Goal: Task Accomplishment & Management: Manage account settings

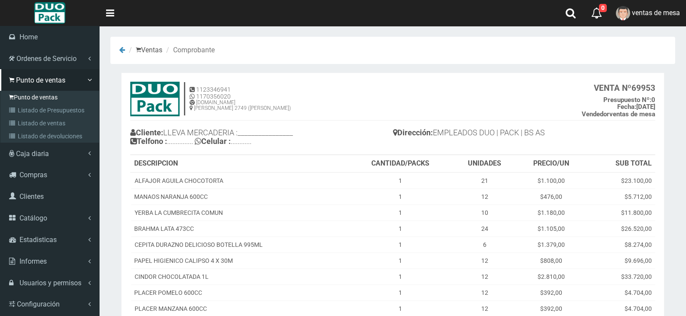
scroll to position [98, 0]
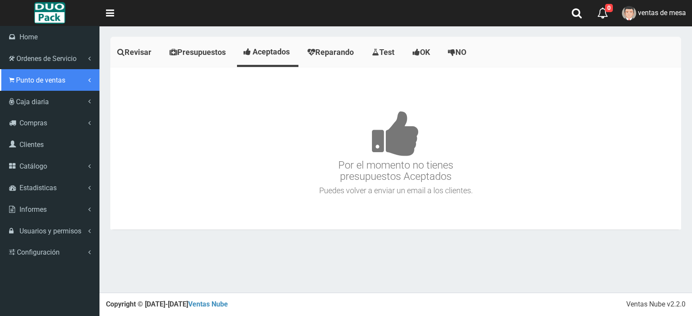
click at [22, 84] on span "Punto de ventas" at bounding box center [40, 80] width 49 height 8
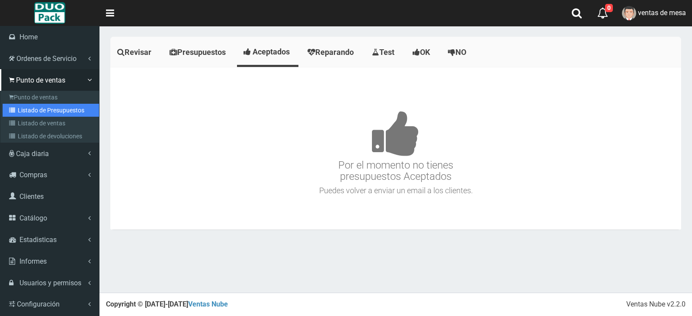
click at [46, 106] on link "Listado de Presupuestos" at bounding box center [51, 110] width 96 height 13
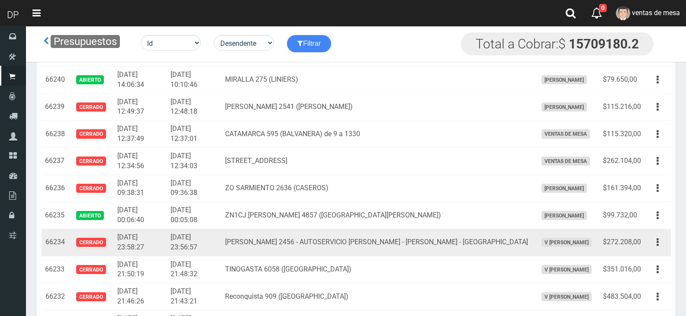
scroll to position [1038, 0]
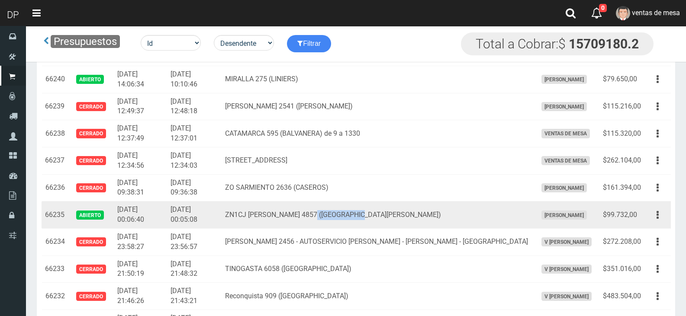
drag, startPoint x: 340, startPoint y: 214, endPoint x: 395, endPoint y: 217, distance: 55.9
click at [395, 217] on td "ZN1CJ AGUSTIN VIDAL 4857 (SAN MARTIN)" at bounding box center [378, 215] width 312 height 27
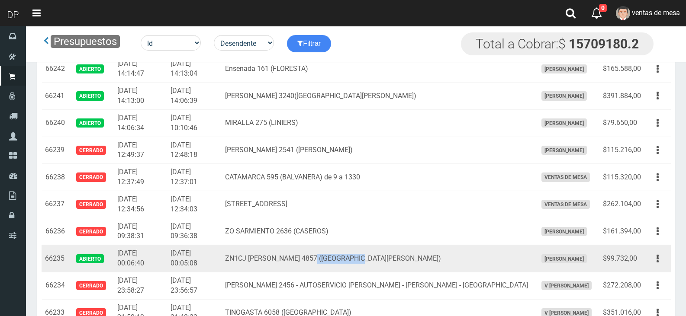
scroll to position [995, 0]
click at [395, 254] on td "ZN1CJ AGUSTIN VIDAL 4857 (SAN MARTIN)" at bounding box center [378, 258] width 312 height 27
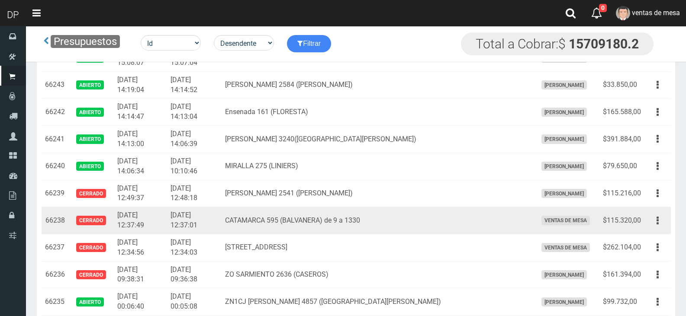
scroll to position [909, 0]
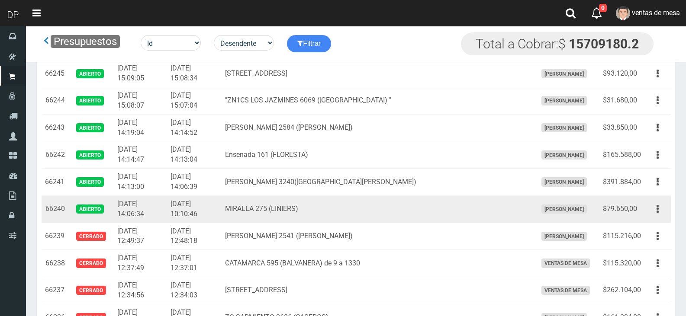
click at [382, 202] on td "MIRALLA 275 (LINIERS)" at bounding box center [378, 209] width 312 height 27
click at [652, 210] on button "button" at bounding box center [657, 209] width 19 height 15
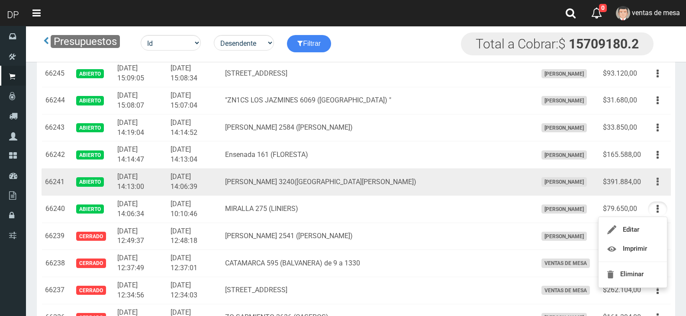
click at [651, 188] on button "button" at bounding box center [657, 181] width 19 height 15
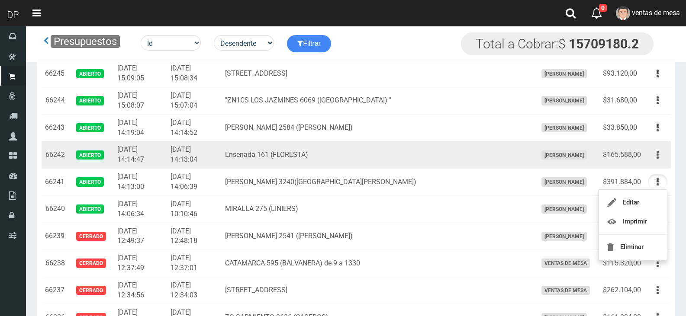
click at [661, 158] on button "button" at bounding box center [657, 155] width 19 height 15
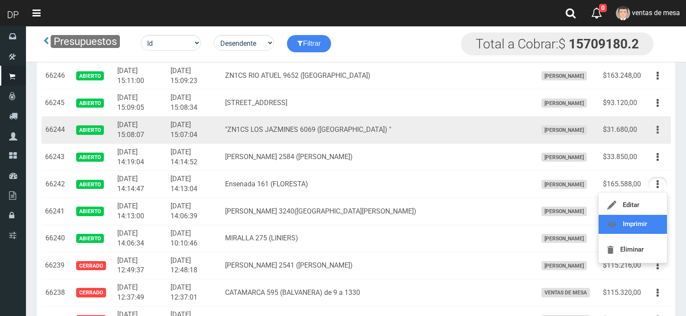
scroll to position [865, 0]
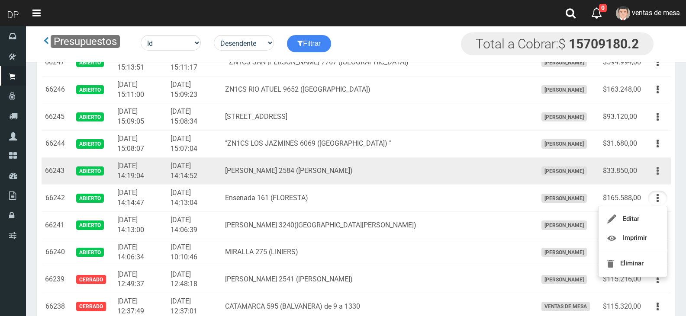
click at [658, 165] on button "button" at bounding box center [657, 171] width 19 height 15
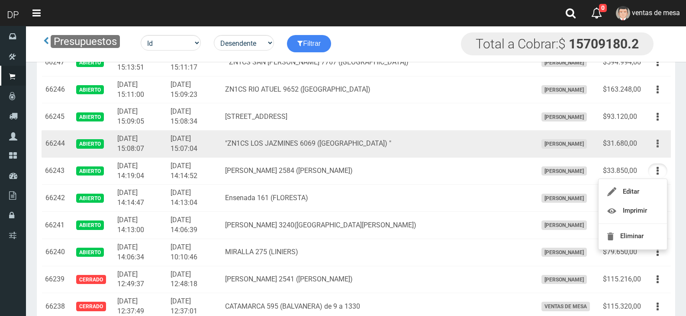
click at [655, 148] on button "button" at bounding box center [657, 143] width 19 height 15
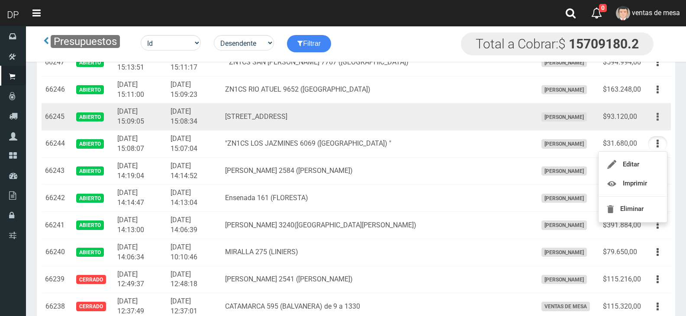
click at [662, 118] on button "button" at bounding box center [657, 116] width 19 height 15
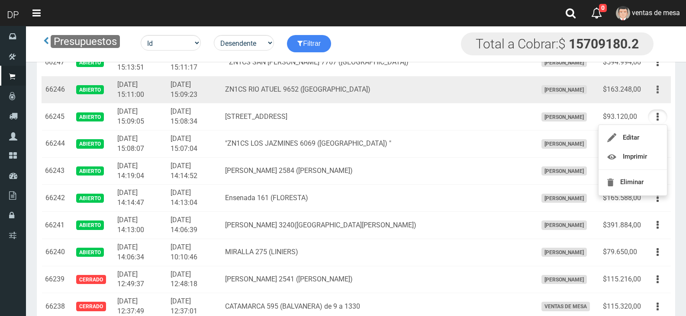
click at [660, 93] on button "button" at bounding box center [657, 89] width 19 height 15
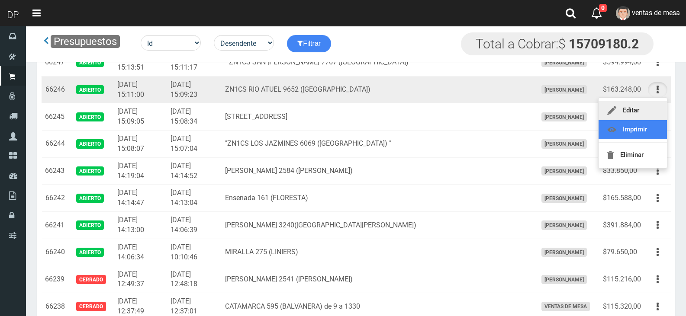
scroll to position [822, 0]
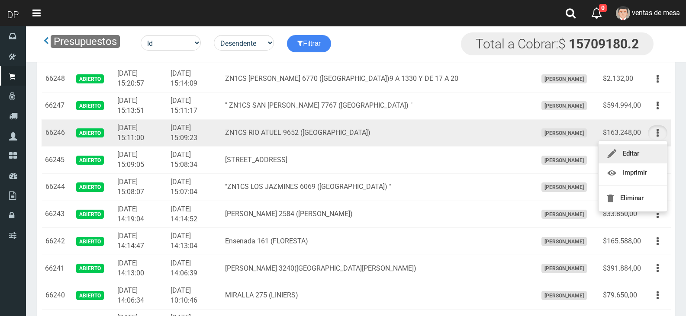
click at [656, 101] on icon "button" at bounding box center [657, 105] width 2 height 15
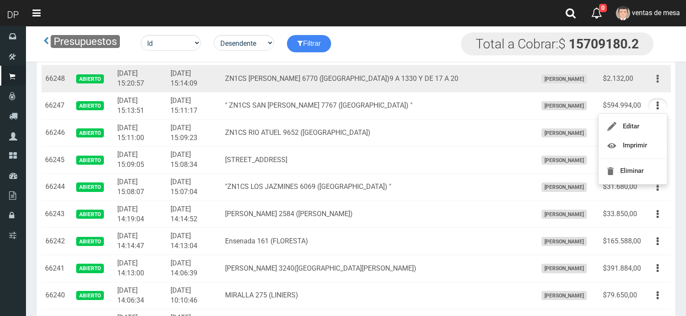
click at [657, 81] on icon "button" at bounding box center [657, 78] width 2 height 15
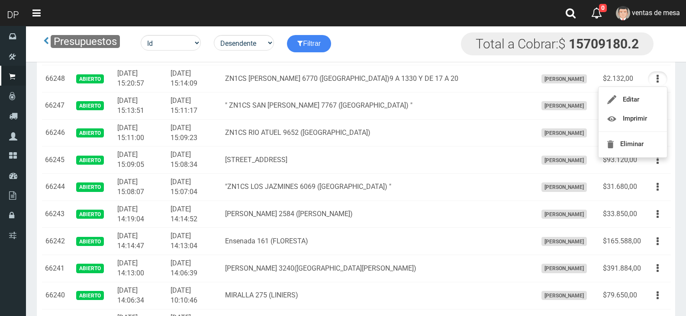
click at [501, 61] on div "Presupuestos Id Facturado Valor vencimiento vendedor cliente Desendente Ascende…" at bounding box center [343, 44] width 634 height 36
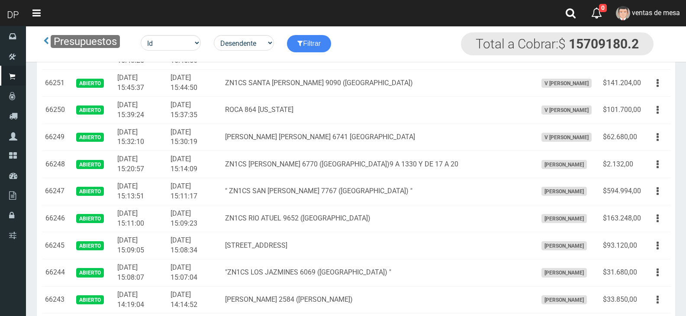
scroll to position [736, 0]
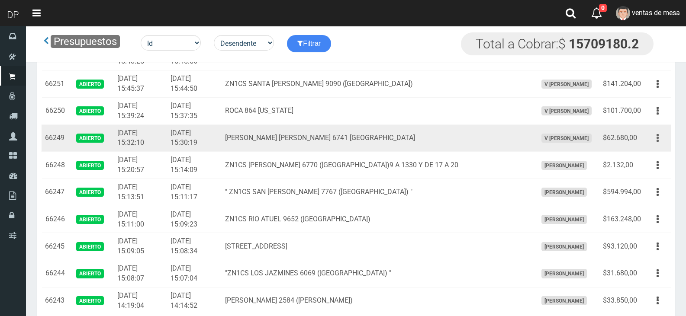
click at [659, 140] on button "button" at bounding box center [657, 138] width 19 height 15
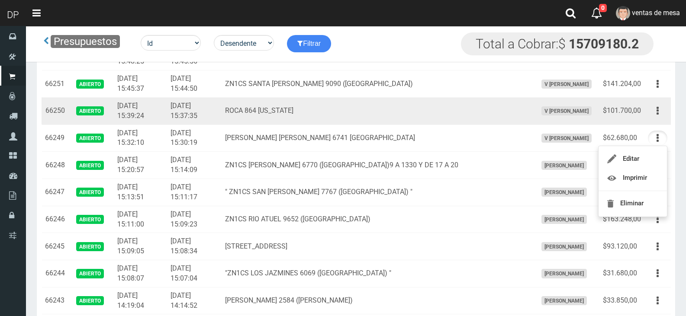
click at [660, 119] on div "Editar Imprimir Eliminar" at bounding box center [657, 110] width 19 height 15
click at [659, 116] on button "button" at bounding box center [657, 110] width 19 height 15
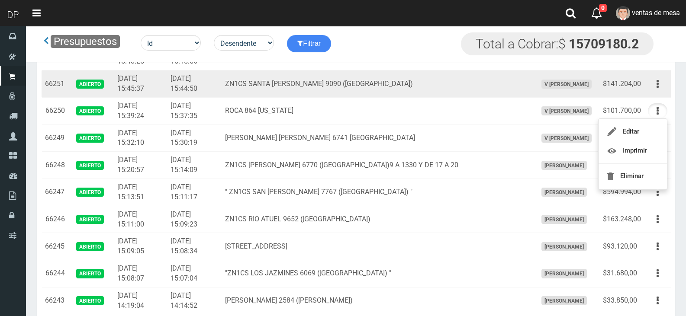
click at [666, 91] on div "Editar Imprimir Eliminar" at bounding box center [657, 84] width 19 height 15
click at [662, 84] on button "button" at bounding box center [657, 84] width 19 height 15
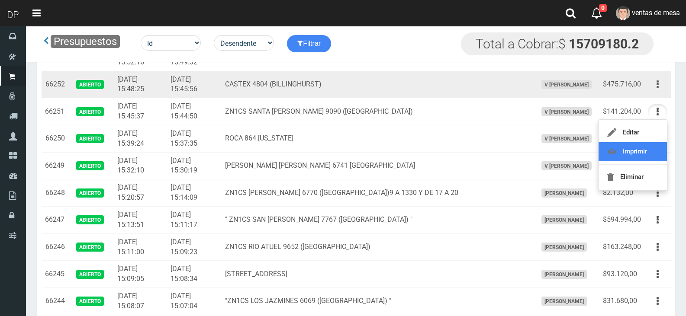
scroll to position [692, 0]
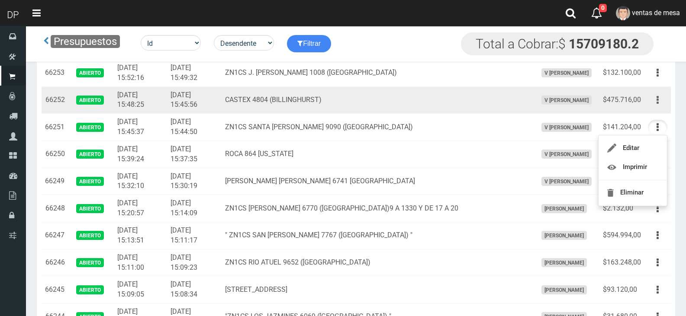
click at [659, 99] on button "button" at bounding box center [657, 100] width 19 height 15
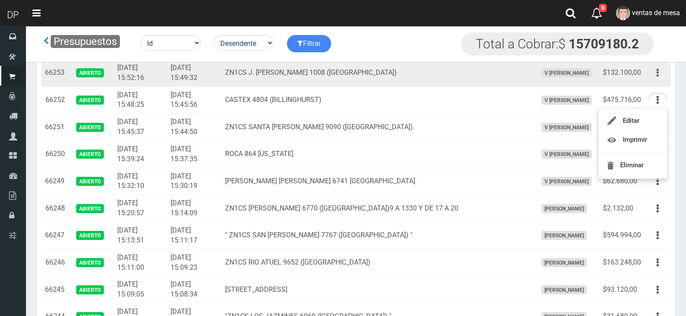
click at [661, 71] on button "button" at bounding box center [657, 72] width 19 height 15
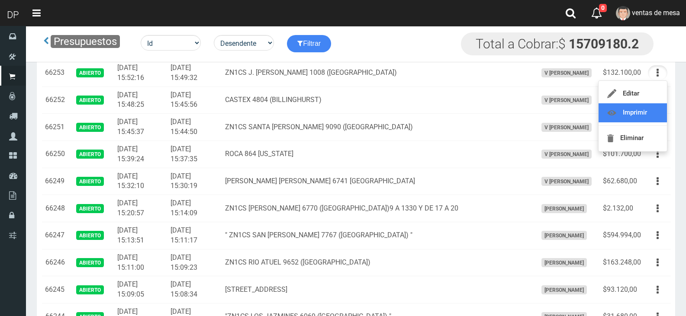
scroll to position [649, 0]
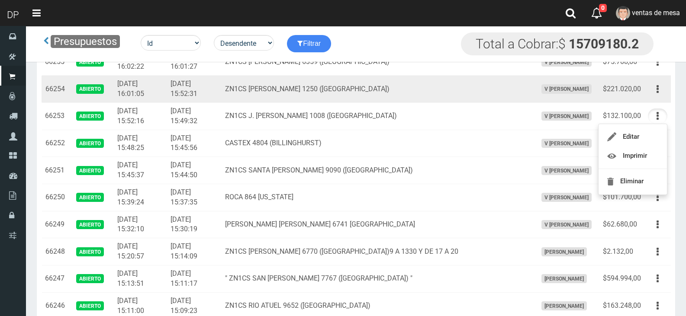
click at [655, 92] on button "button" at bounding box center [657, 89] width 19 height 15
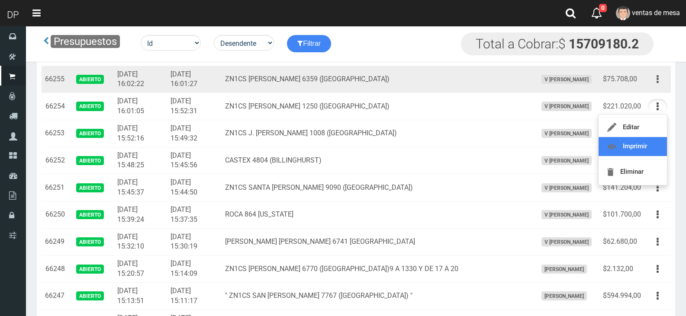
scroll to position [606, 0]
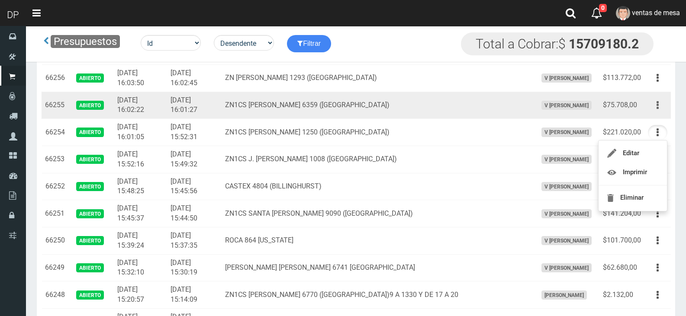
click at [656, 106] on button "button" at bounding box center [657, 105] width 19 height 15
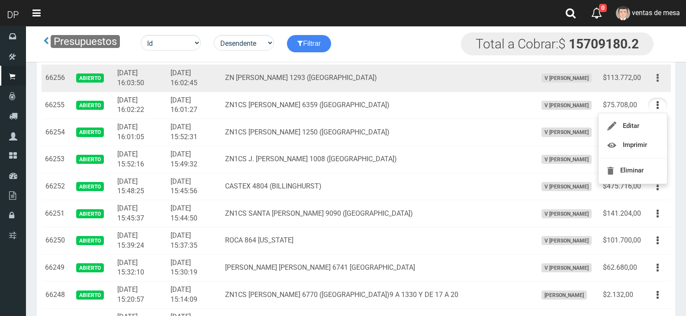
click at [659, 84] on button "button" at bounding box center [657, 78] width 19 height 15
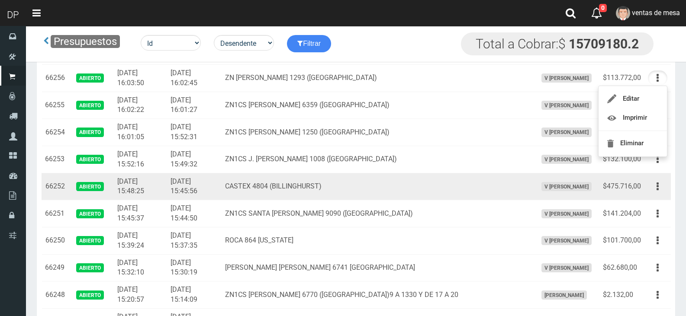
click at [323, 187] on td "CASTEX 4804 (BILLINGHURST)" at bounding box center [378, 186] width 312 height 27
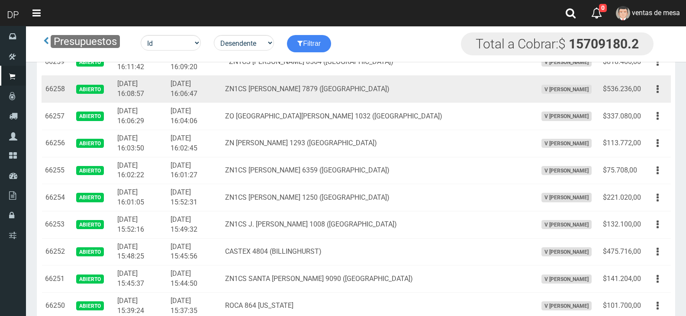
scroll to position [519, 0]
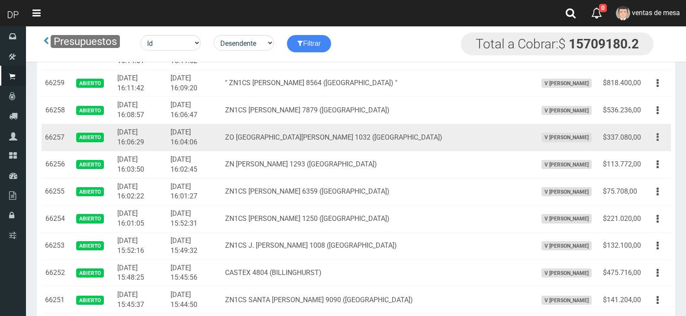
click at [654, 134] on button "button" at bounding box center [657, 137] width 19 height 15
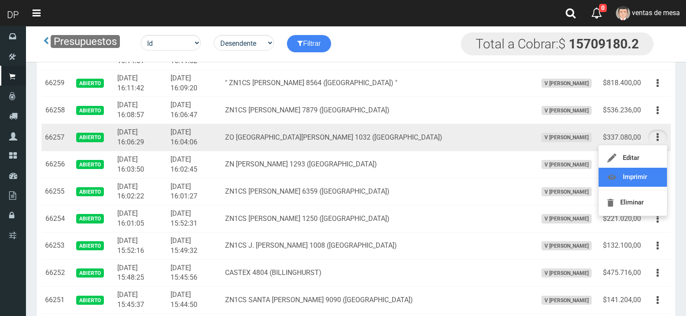
drag, startPoint x: 622, startPoint y: 182, endPoint x: 632, endPoint y: 170, distance: 15.7
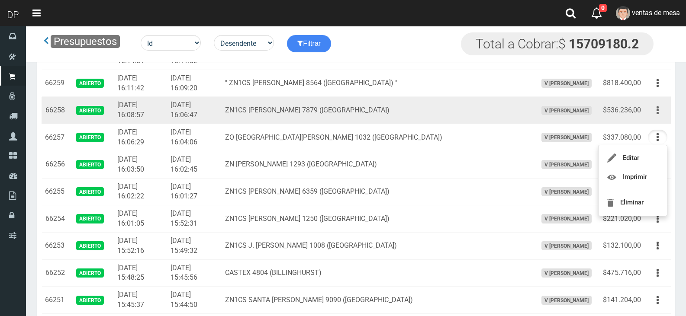
click at [663, 113] on button "button" at bounding box center [657, 110] width 19 height 15
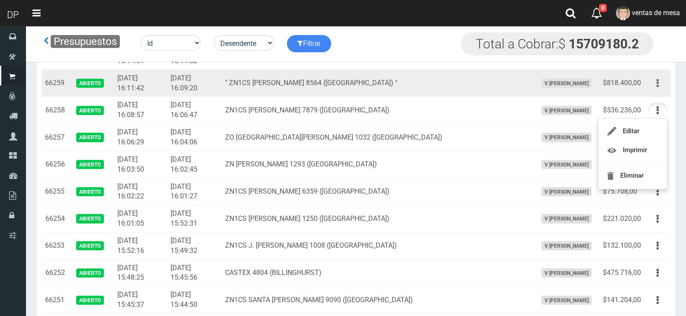
click at [658, 79] on button "button" at bounding box center [657, 83] width 19 height 15
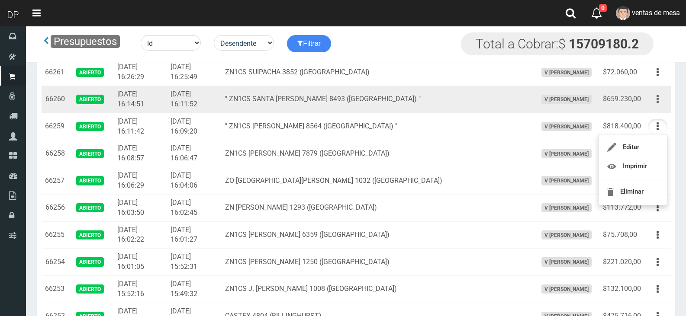
click at [656, 106] on button "button" at bounding box center [657, 99] width 19 height 15
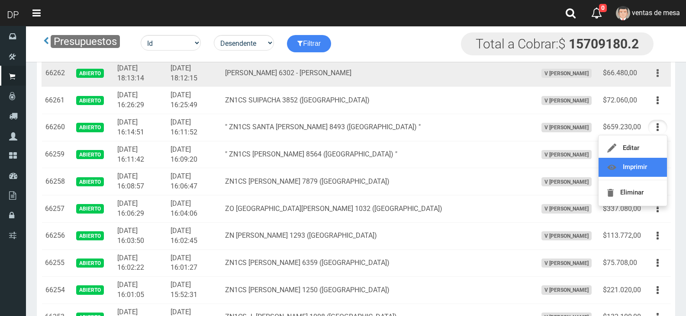
scroll to position [433, 0]
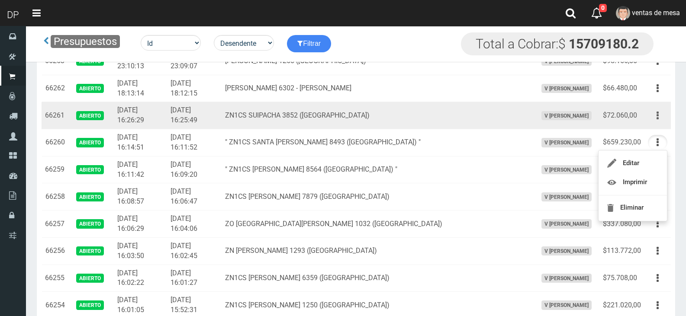
drag, startPoint x: 653, startPoint y: 102, endPoint x: 654, endPoint y: 108, distance: 6.1
click at [653, 102] on td "Editar Imprimir Eliminar" at bounding box center [657, 115] width 26 height 27
click at [655, 112] on button "button" at bounding box center [657, 115] width 19 height 15
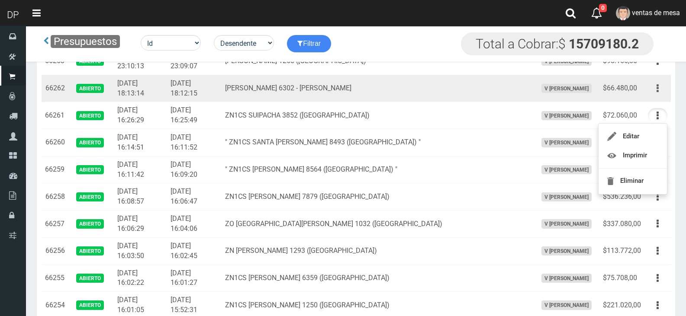
click at [658, 86] on icon "button" at bounding box center [657, 88] width 2 height 15
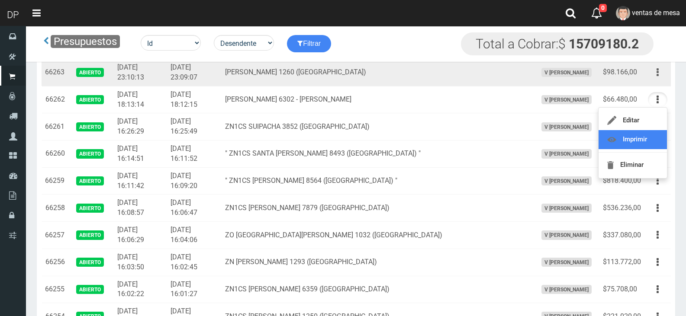
scroll to position [389, 0]
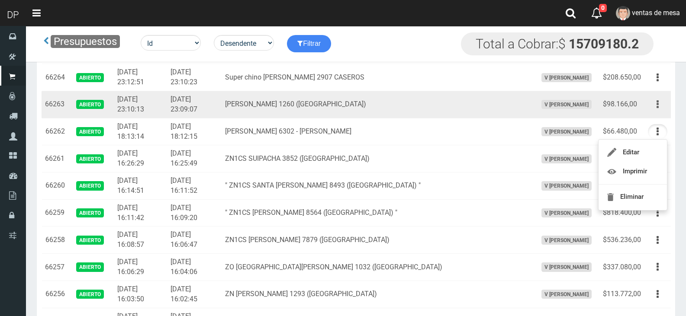
click at [654, 107] on button "button" at bounding box center [657, 104] width 19 height 15
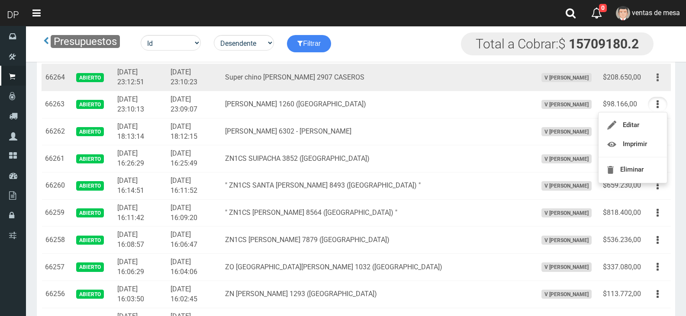
click at [658, 82] on icon "button" at bounding box center [657, 77] width 2 height 15
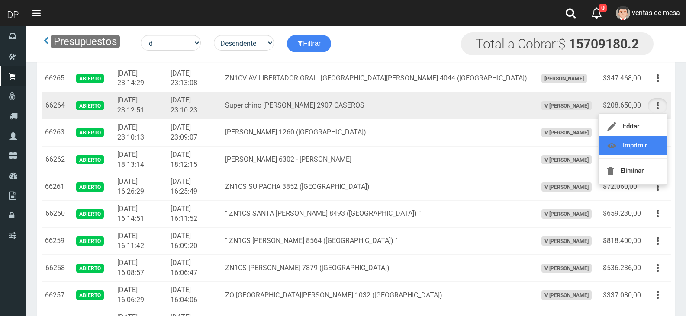
scroll to position [346, 0]
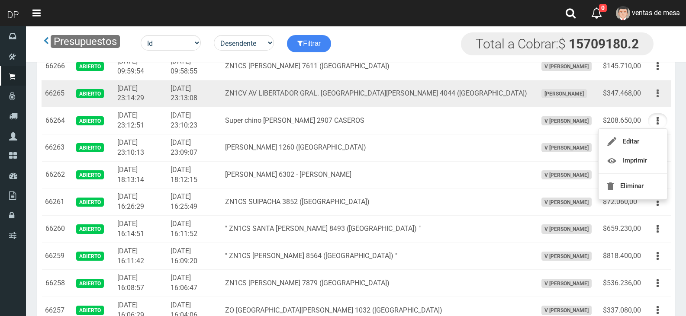
click at [653, 101] on td "Editar Imprimir Eliminar" at bounding box center [657, 93] width 26 height 27
click at [656, 95] on button "button" at bounding box center [657, 93] width 19 height 15
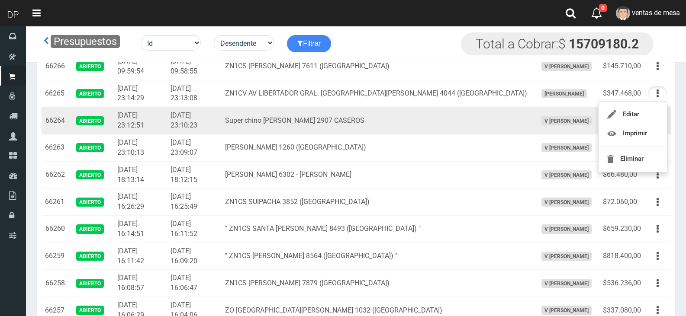
click at [486, 122] on td "Super chino Florencio Varela 2907 CASEROS" at bounding box center [378, 120] width 312 height 27
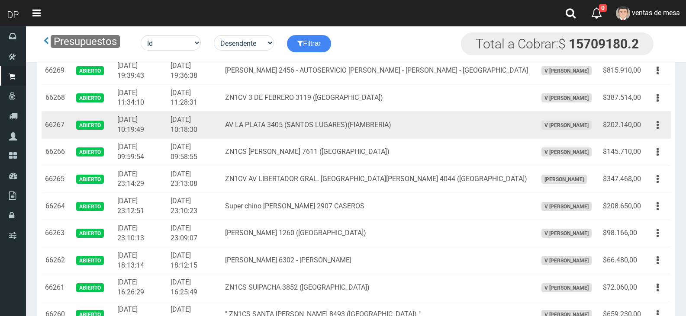
scroll to position [260, 0]
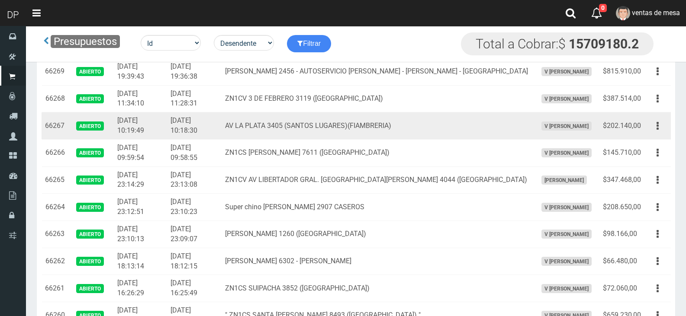
click at [495, 136] on td "AV LA PLATA 3405 (SANTOS LUGARES)(FIAMBRERIA)" at bounding box center [378, 125] width 312 height 27
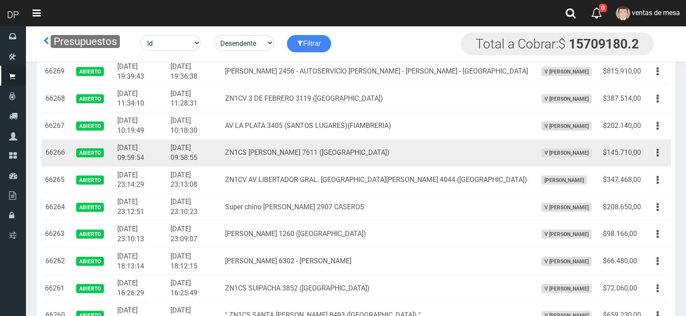
click at [669, 154] on td "Editar Imprimir Eliminar" at bounding box center [657, 152] width 26 height 27
drag, startPoint x: 664, startPoint y: 154, endPoint x: 654, endPoint y: 165, distance: 15.1
click at [663, 154] on button "button" at bounding box center [657, 152] width 19 height 15
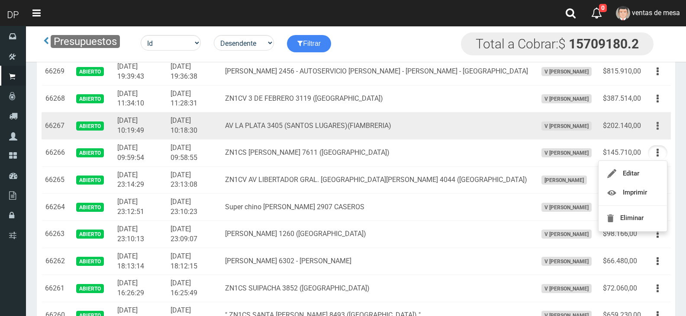
click at [656, 123] on button "button" at bounding box center [657, 126] width 19 height 15
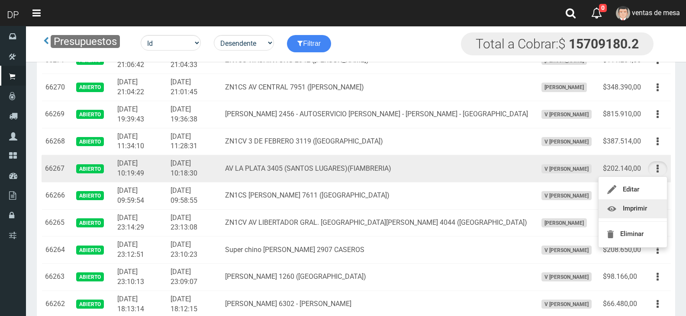
scroll to position [216, 0]
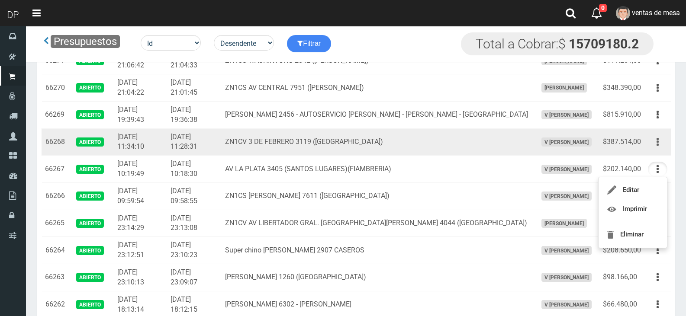
click at [649, 139] on button "button" at bounding box center [657, 142] width 19 height 15
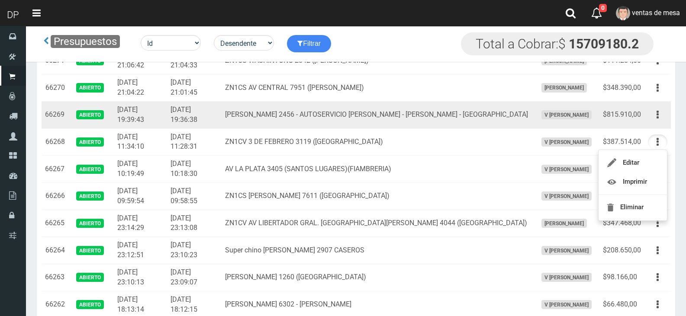
click at [533, 126] on td "V Maria Graciela vargas" at bounding box center [566, 114] width 66 height 27
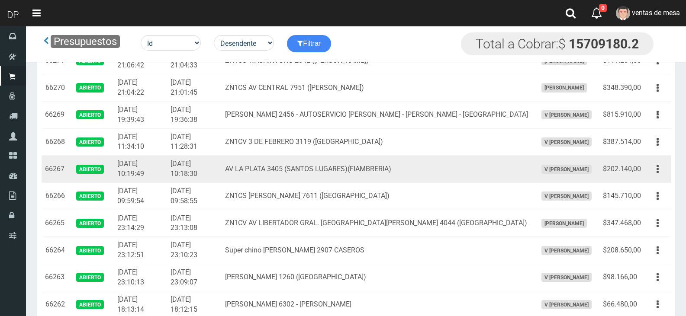
click at [647, 170] on td "Editar Imprimir Eliminar" at bounding box center [657, 169] width 26 height 27
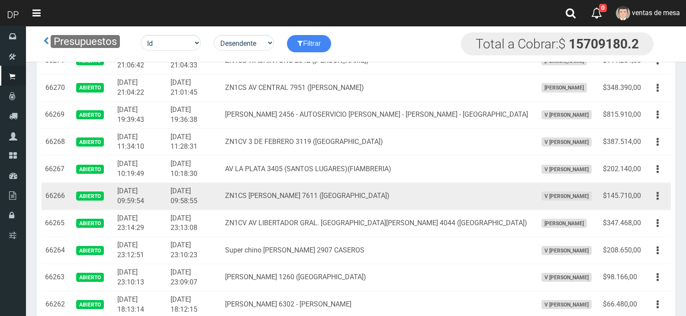
drag, startPoint x: 640, startPoint y: 162, endPoint x: 645, endPoint y: 191, distance: 29.3
click at [641, 162] on td "$202.140,00" at bounding box center [621, 169] width 45 height 27
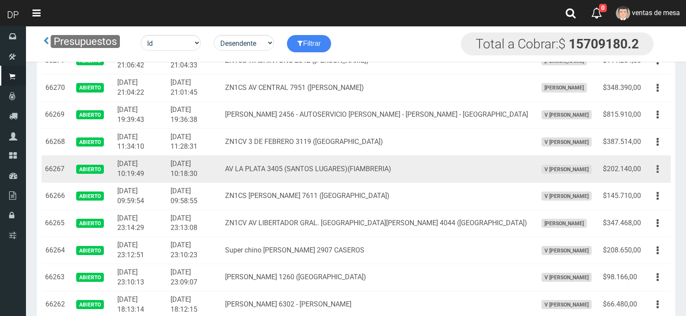
click at [648, 172] on button "button" at bounding box center [657, 169] width 19 height 15
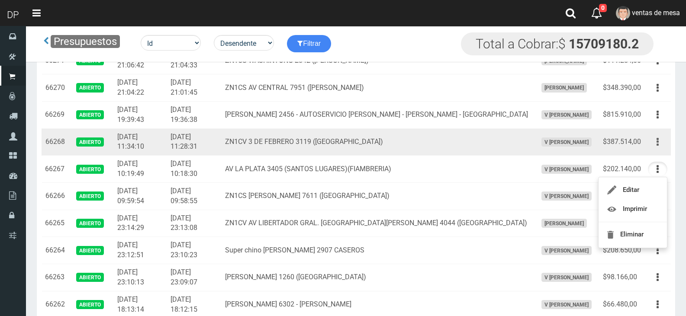
click at [655, 141] on button "button" at bounding box center [657, 142] width 19 height 15
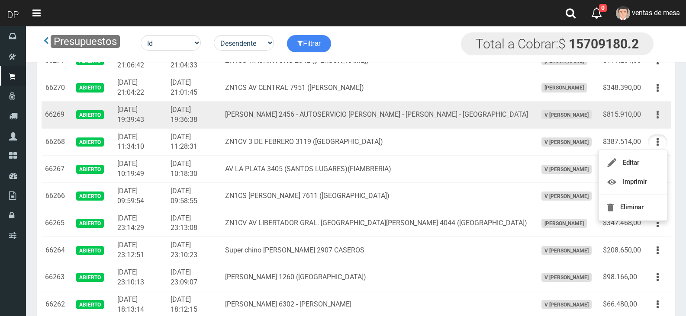
click at [660, 112] on button "button" at bounding box center [657, 114] width 19 height 15
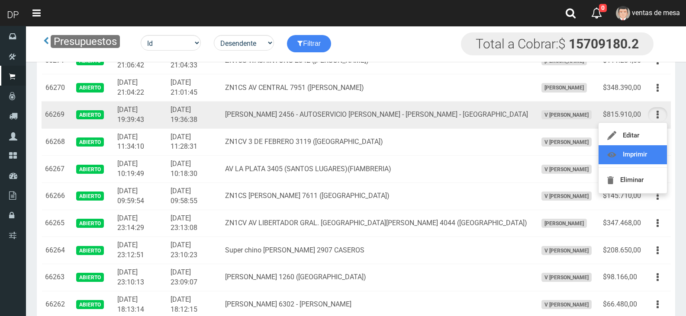
drag, startPoint x: 644, startPoint y: 154, endPoint x: 644, endPoint y: 112, distance: 41.5
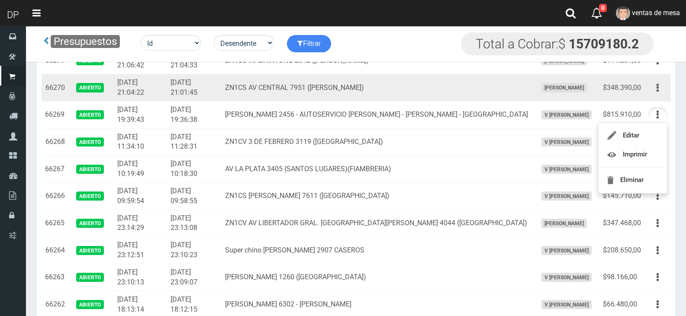
click at [647, 88] on td "Editar Imprimir Eliminar" at bounding box center [657, 87] width 26 height 27
click at [653, 89] on button "button" at bounding box center [657, 87] width 19 height 15
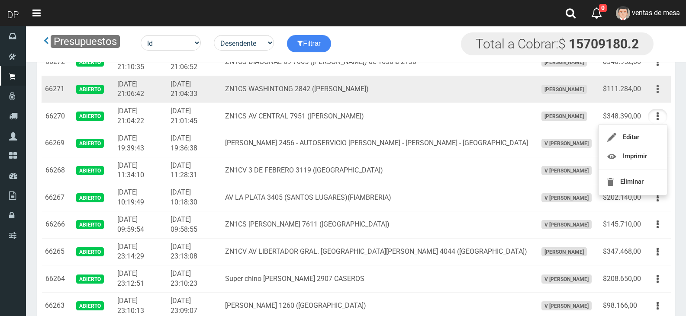
scroll to position [173, 0]
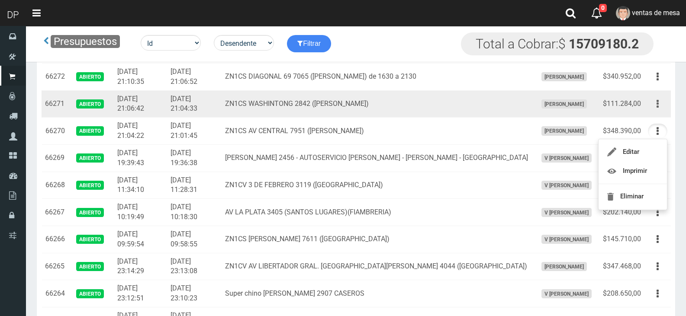
click at [659, 104] on button "button" at bounding box center [657, 103] width 19 height 15
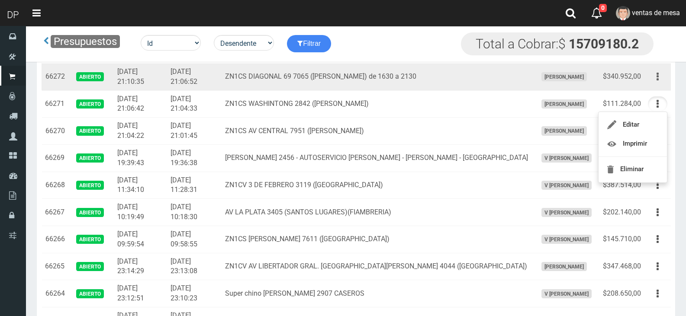
click at [655, 75] on button "button" at bounding box center [657, 76] width 19 height 15
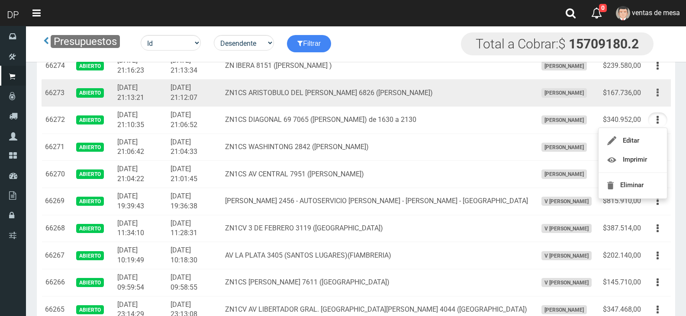
click at [658, 96] on icon "button" at bounding box center [657, 92] width 2 height 15
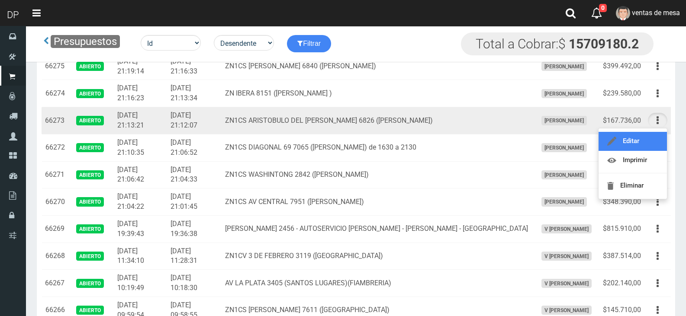
scroll to position [87, 0]
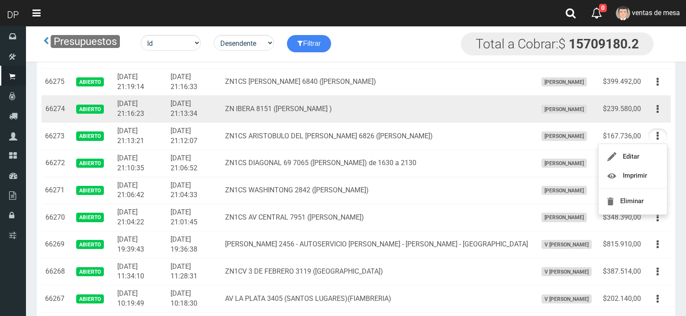
click at [653, 119] on td "Editar Imprimir Eliminar" at bounding box center [657, 109] width 26 height 27
click at [653, 118] on td "Editar Imprimir Eliminar" at bounding box center [657, 109] width 26 height 27
click at [652, 112] on button "button" at bounding box center [657, 109] width 19 height 15
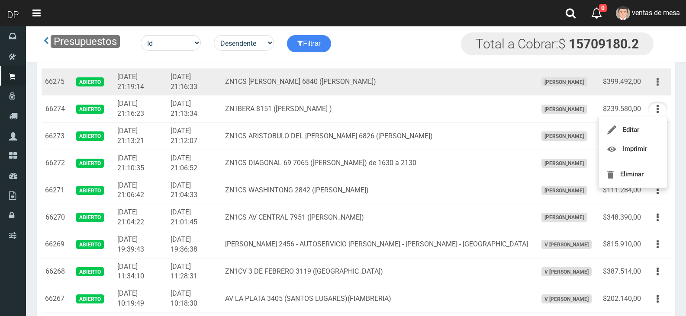
click at [662, 79] on button "button" at bounding box center [657, 81] width 19 height 15
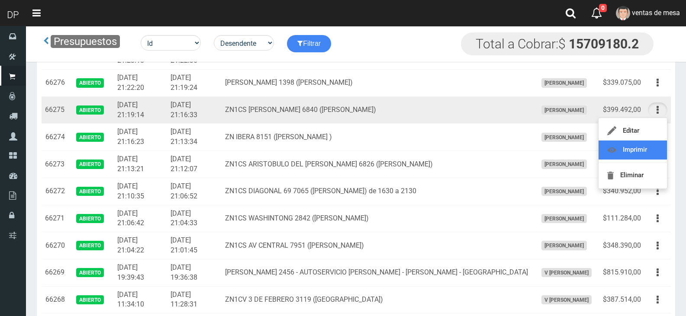
scroll to position [43, 0]
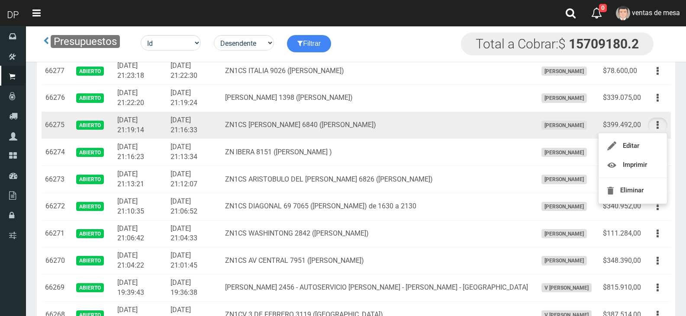
click at [457, 125] on td "ZN1CS EMILIO ZOLA 6840 (J.L.SUAREZ)" at bounding box center [378, 125] width 312 height 27
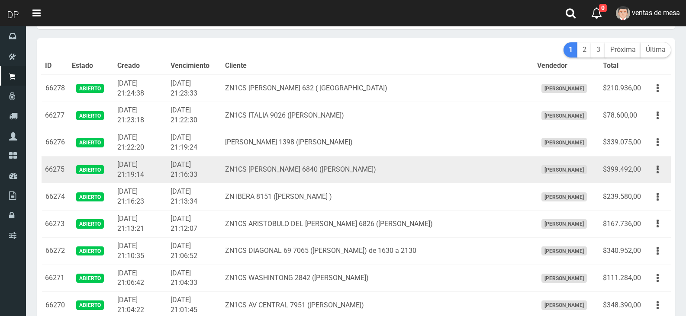
scroll to position [0, 0]
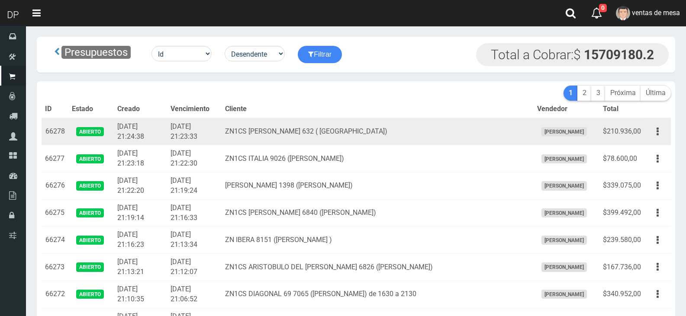
click at [630, 141] on td "$210.936,00" at bounding box center [621, 131] width 45 height 27
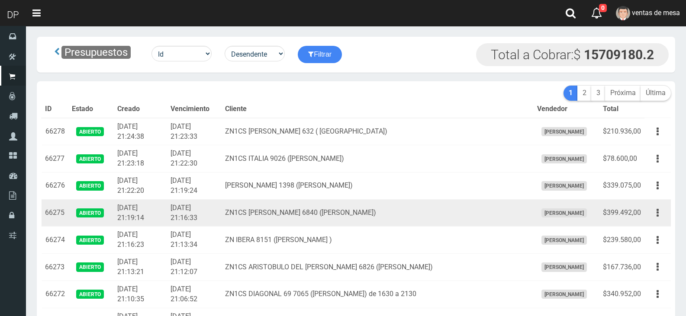
click at [651, 205] on td "Editar Imprimir Eliminar" at bounding box center [657, 212] width 26 height 27
click at [655, 213] on button "button" at bounding box center [657, 213] width 19 height 15
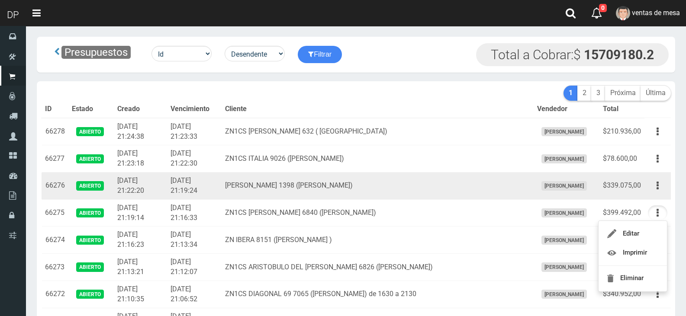
click at [668, 178] on td "Editar Imprimir Eliminar" at bounding box center [657, 186] width 26 height 27
click at [662, 191] on button "button" at bounding box center [657, 185] width 19 height 15
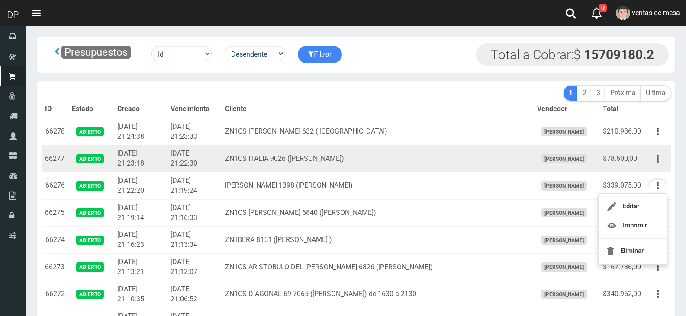
click at [658, 159] on button "button" at bounding box center [657, 158] width 19 height 15
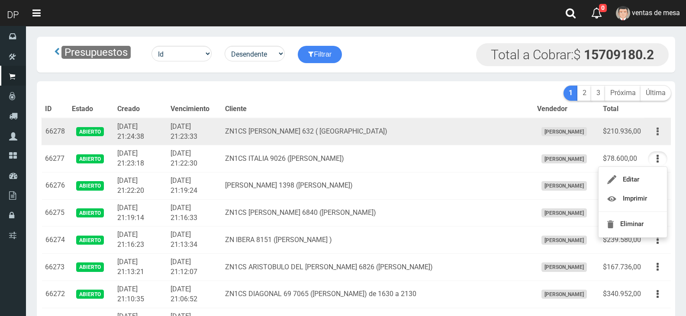
click at [657, 133] on icon "button" at bounding box center [657, 131] width 2 height 15
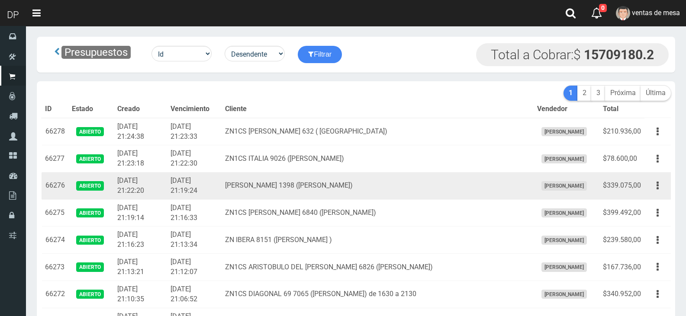
click at [200, 194] on td "2025-09-07 21:19:24" at bounding box center [194, 186] width 55 height 27
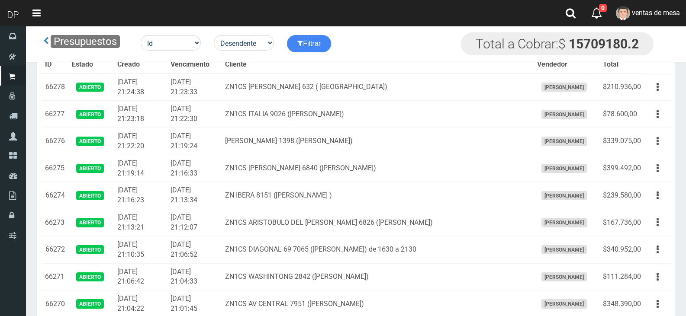
scroll to position [326, 0]
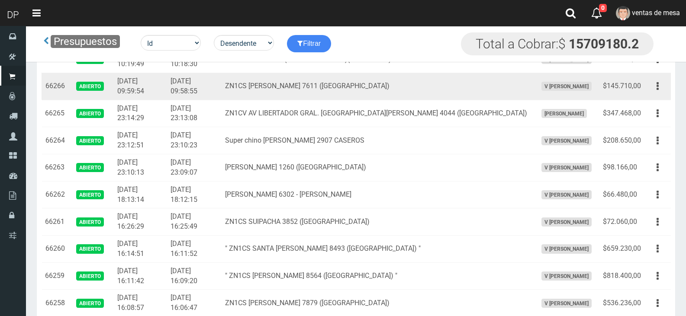
click at [209, 95] on td "2025-09-07 09:58:55" at bounding box center [194, 86] width 55 height 27
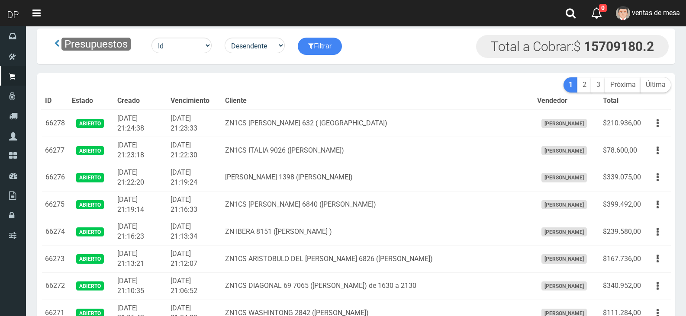
scroll to position [0, 0]
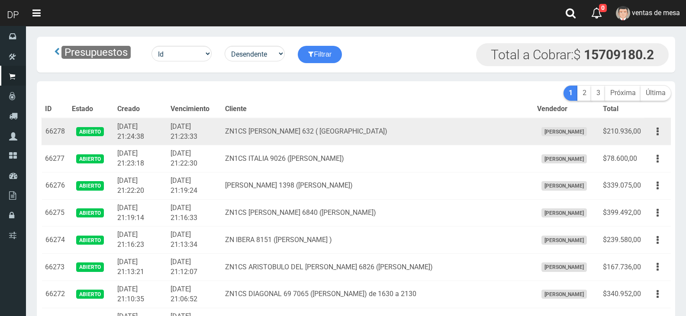
drag, startPoint x: 121, startPoint y: 125, endPoint x: 104, endPoint y: 136, distance: 20.2
click at [120, 127] on td "2025-09-07 21:24:38" at bounding box center [140, 131] width 53 height 27
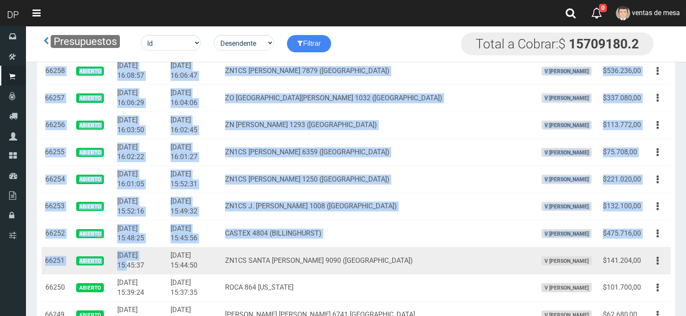
drag, startPoint x: 45, startPoint y: 132, endPoint x: 165, endPoint y: 257, distance: 173.8
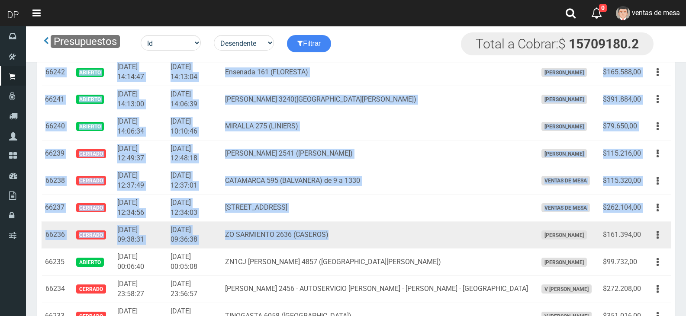
click at [369, 226] on td "ZO SARMIENTO 2636 (CASEROS)" at bounding box center [378, 235] width 312 height 27
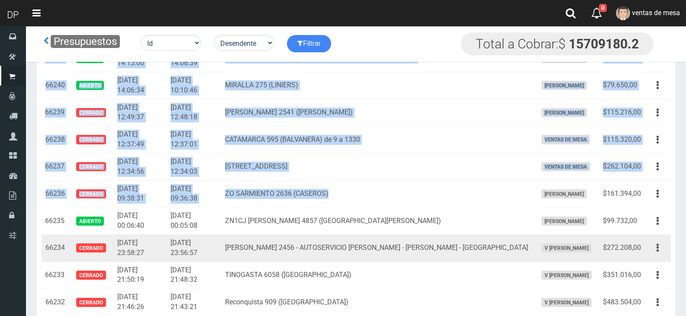
scroll to position [1078, 0]
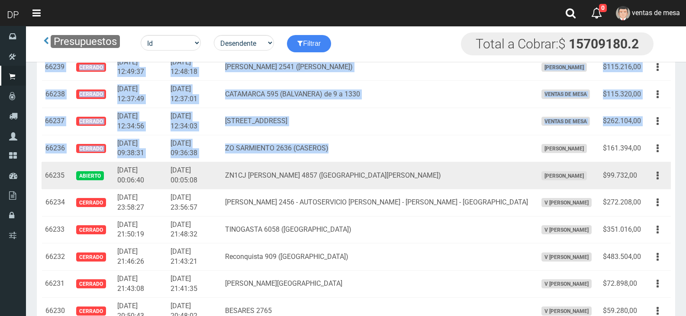
drag, startPoint x: 496, startPoint y: 202, endPoint x: 525, endPoint y: 186, distance: 33.1
click at [496, 202] on td "FEDERICO GARCIA LORCA 2456 - AUTOSERVICIO URIEL - JOSE INGENIEROS - CIUDADELA" at bounding box center [378, 202] width 312 height 27
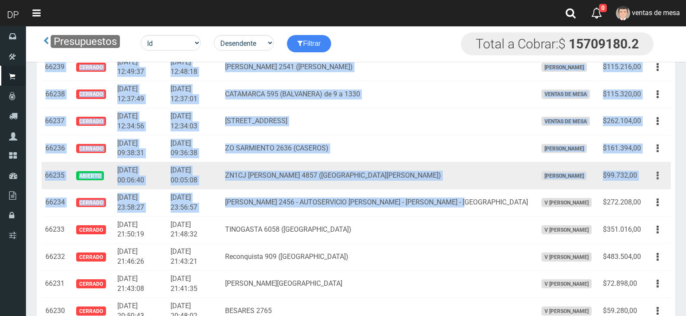
click at [649, 177] on button "button" at bounding box center [657, 175] width 19 height 15
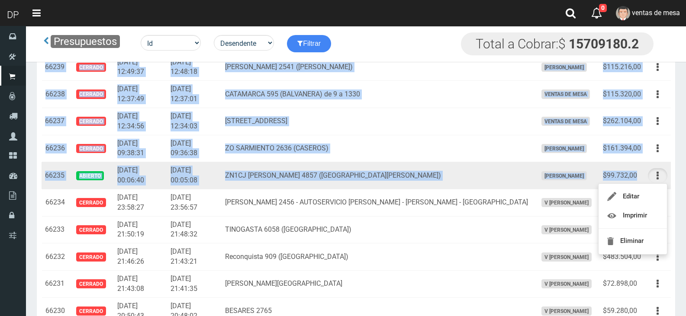
click at [643, 177] on td "$99.732,00" at bounding box center [621, 175] width 45 height 27
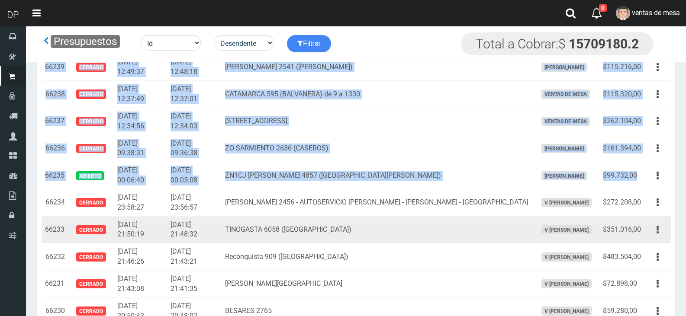
copy tbody "66278 Abierto 2025-09-07 21:24:38 2025-09-07 21:23:33 ZN1CS MANUEL QUINTANA 632…"
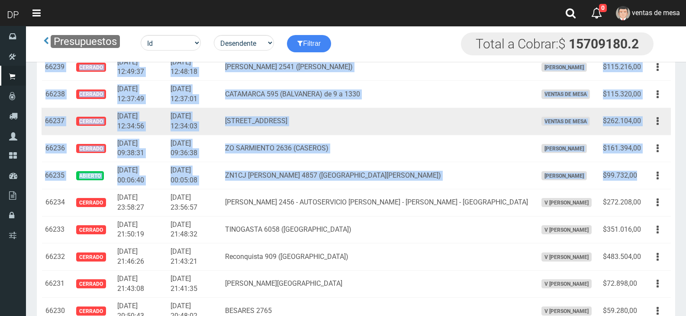
click at [148, 118] on td "2025-09-06 12:34:56" at bounding box center [140, 121] width 53 height 27
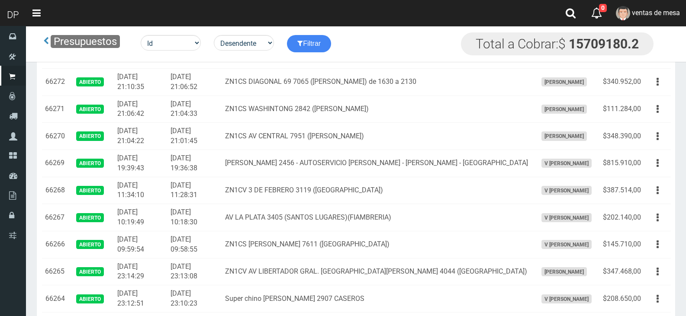
scroll to position [5407, 0]
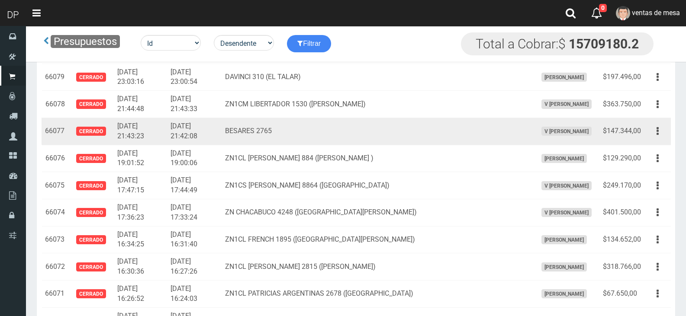
click at [345, 128] on td "BESARES 2765" at bounding box center [378, 131] width 312 height 27
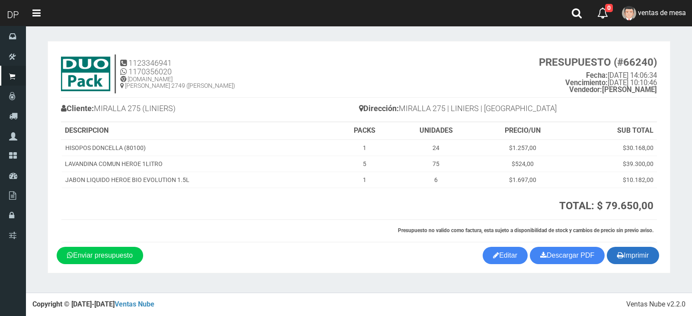
click at [645, 260] on button "Imprimir" at bounding box center [633, 255] width 52 height 17
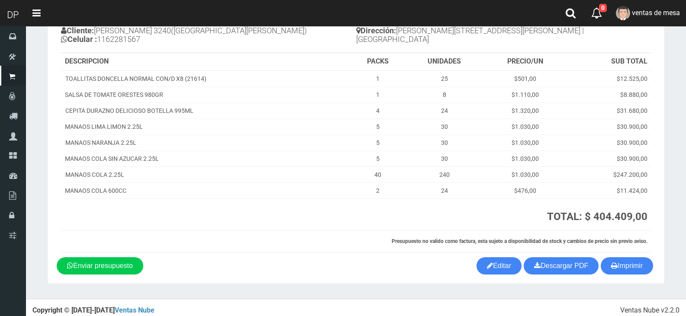
scroll to position [84, 0]
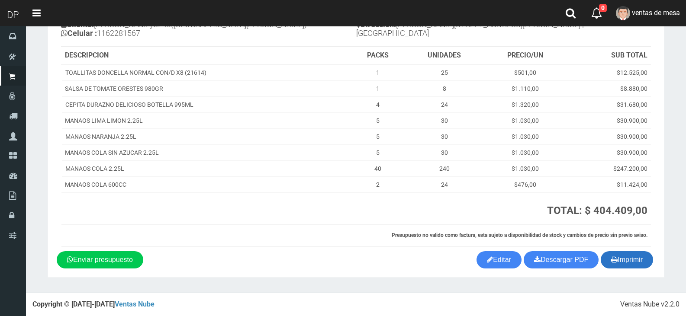
click at [631, 257] on button "Imprimir" at bounding box center [627, 259] width 52 height 17
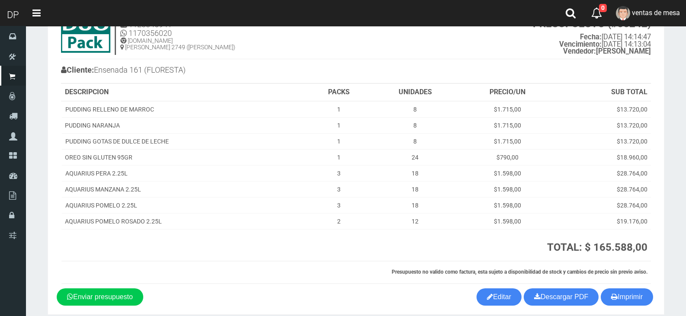
scroll to position [75, 0]
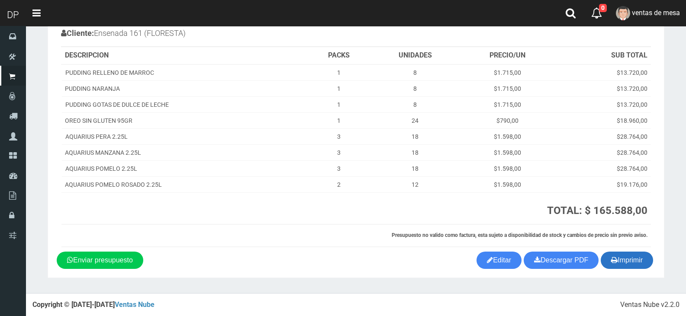
click at [633, 264] on button "Imprimir" at bounding box center [627, 260] width 52 height 17
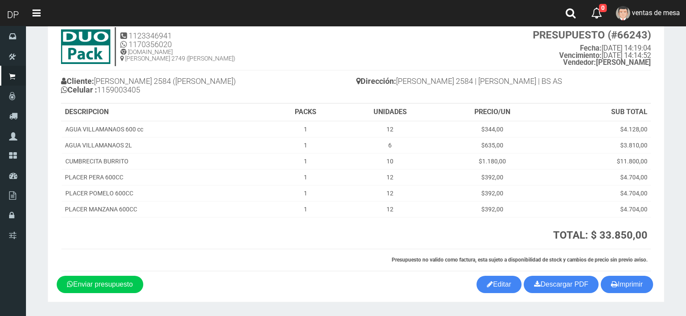
scroll to position [52, 0]
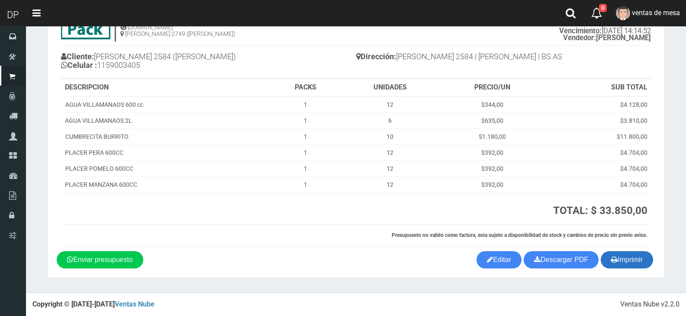
click at [614, 267] on button "Imprimir" at bounding box center [627, 259] width 52 height 17
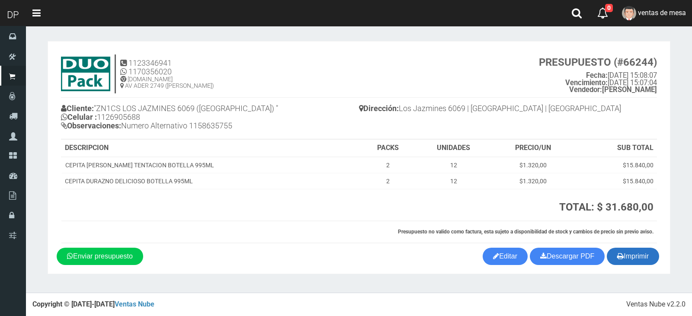
click at [637, 256] on button "Imprimir" at bounding box center [633, 256] width 52 height 17
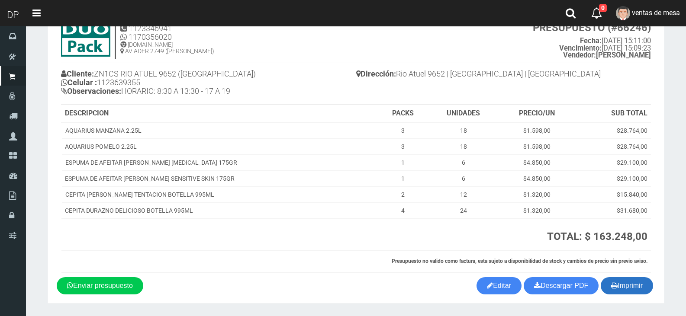
scroll to position [61, 0]
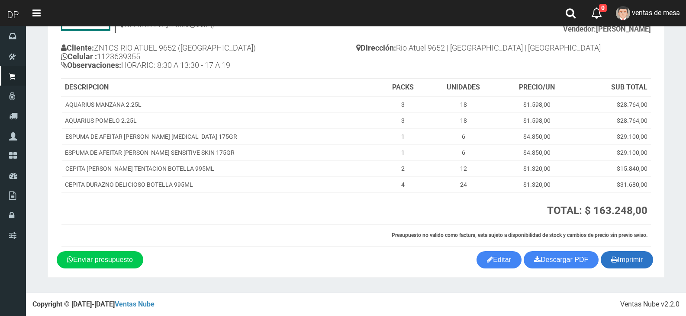
drag, startPoint x: 639, startPoint y: 257, endPoint x: 631, endPoint y: 258, distance: 8.3
click at [639, 258] on button "Imprimir" at bounding box center [627, 259] width 52 height 17
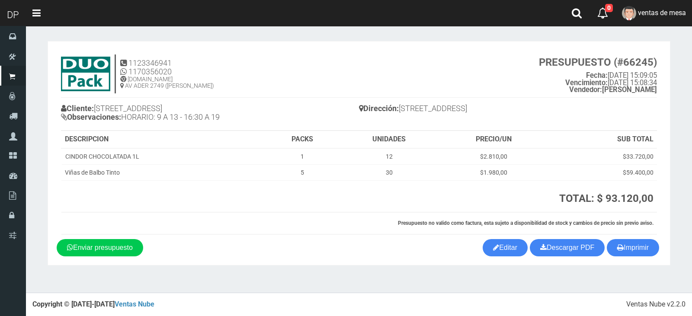
click at [625, 258] on section "1123346941 1170356020 WWW.DUOPACKS.COM.AR AV ADER 2749 (MUNRO) PRESUPUESTO (#66…" at bounding box center [359, 153] width 623 height 225
click at [627, 248] on button "Imprimir" at bounding box center [633, 247] width 52 height 17
drag, startPoint x: 627, startPoint y: 248, endPoint x: 611, endPoint y: 250, distance: 15.6
click at [627, 248] on button "Imprimir" at bounding box center [633, 247] width 52 height 17
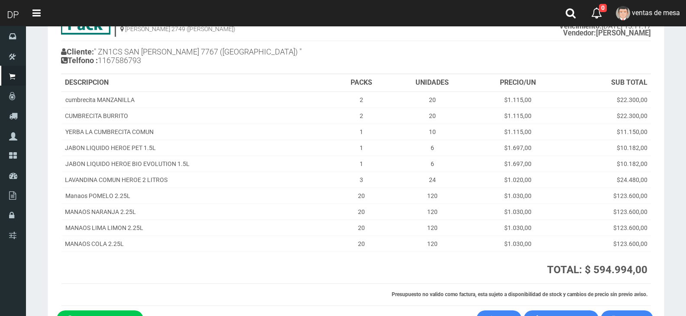
scroll to position [116, 0]
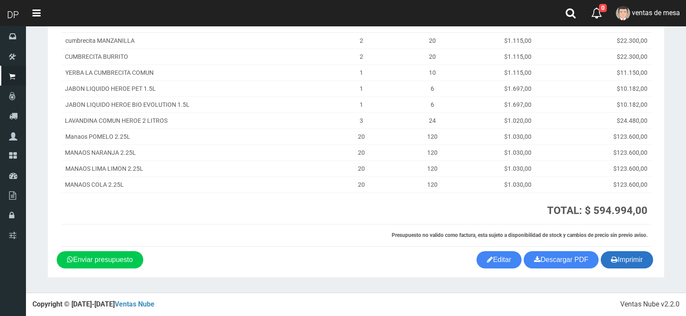
click at [622, 263] on button "Imprimir" at bounding box center [627, 259] width 52 height 17
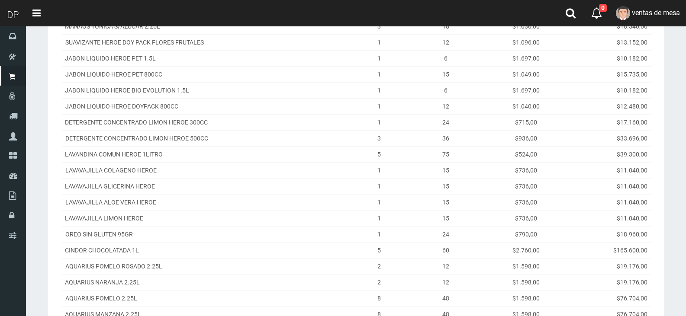
scroll to position [429, 0]
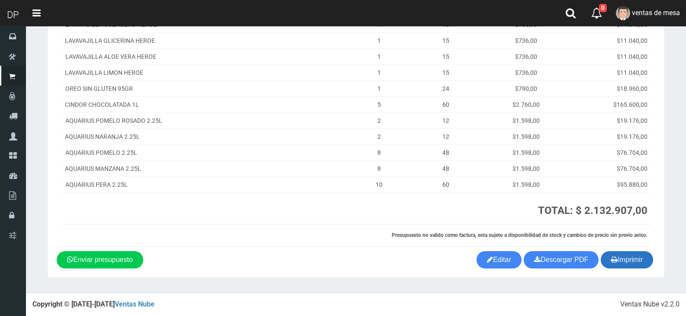
click at [615, 267] on button "Imprimir" at bounding box center [627, 259] width 52 height 17
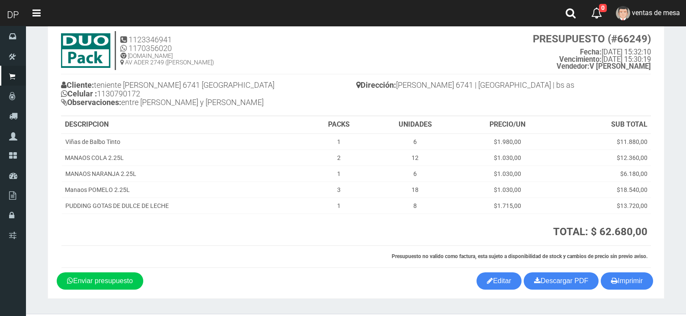
scroll to position [45, 0]
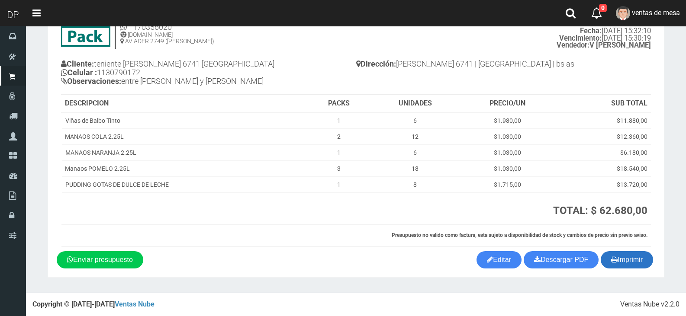
click at [617, 263] on button "Imprimir" at bounding box center [627, 259] width 52 height 17
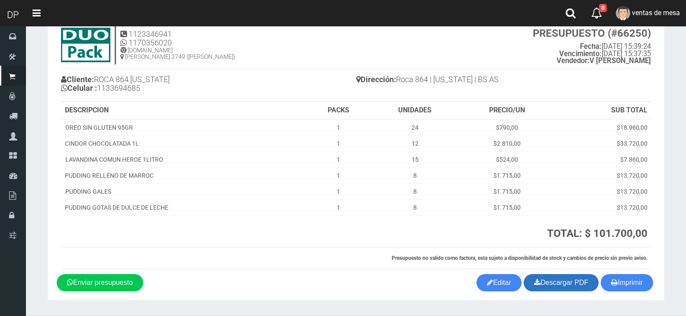
scroll to position [52, 0]
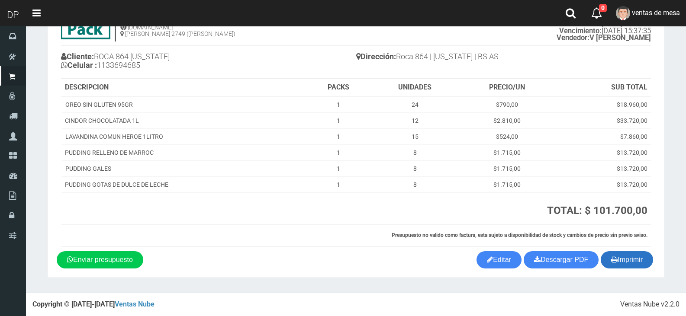
click at [611, 257] on icon "button" at bounding box center [614, 260] width 6 height 12
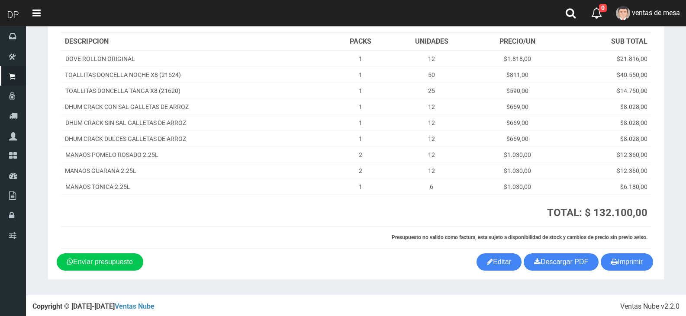
scroll to position [100, 0]
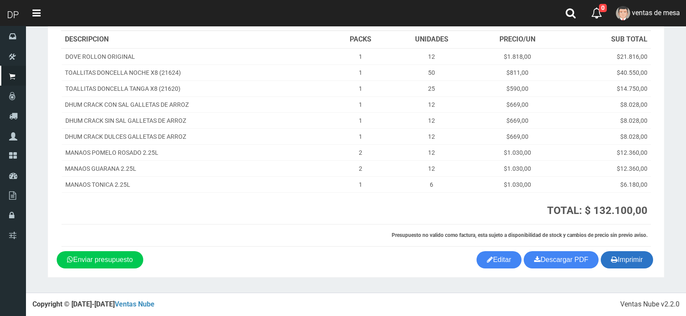
click at [647, 264] on button "Imprimir" at bounding box center [627, 259] width 52 height 17
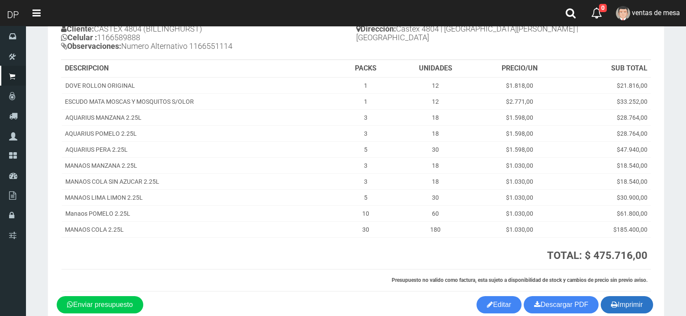
scroll to position [125, 0]
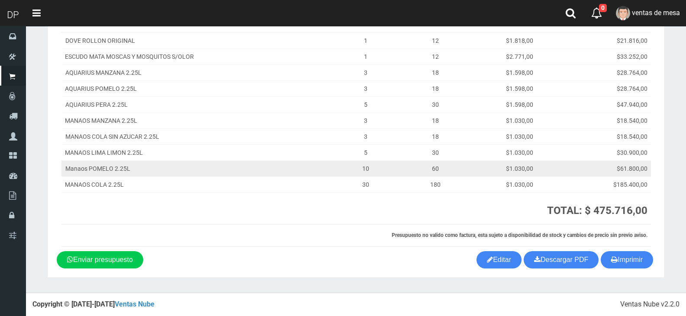
click at [612, 148] on td "$30.900,00" at bounding box center [607, 153] width 88 height 16
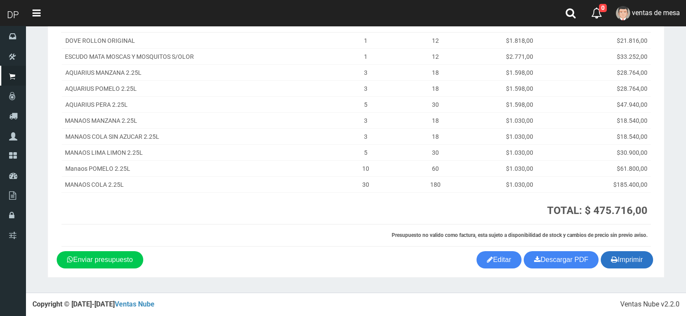
click at [619, 257] on button "Imprimir" at bounding box center [627, 259] width 52 height 17
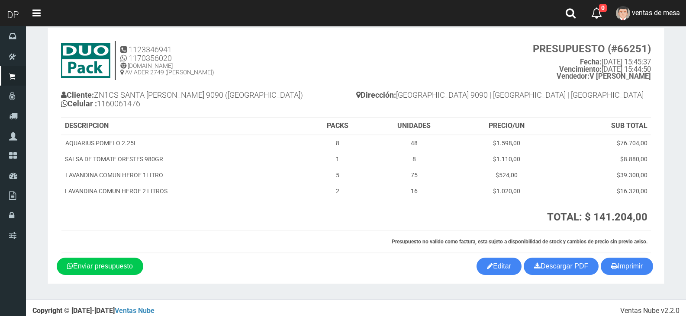
scroll to position [20, 0]
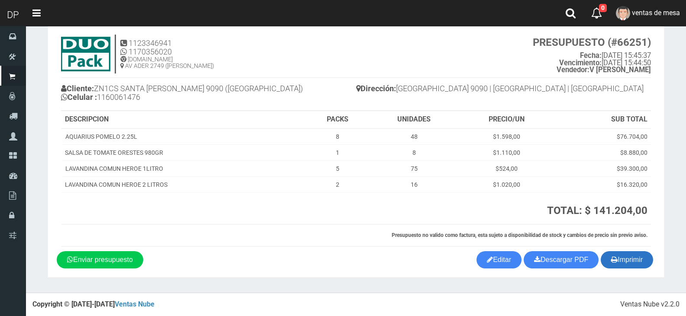
click at [613, 254] on button "Imprimir" at bounding box center [627, 259] width 52 height 17
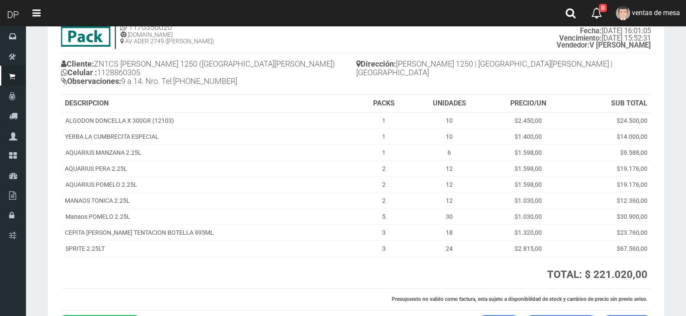
scroll to position [109, 0]
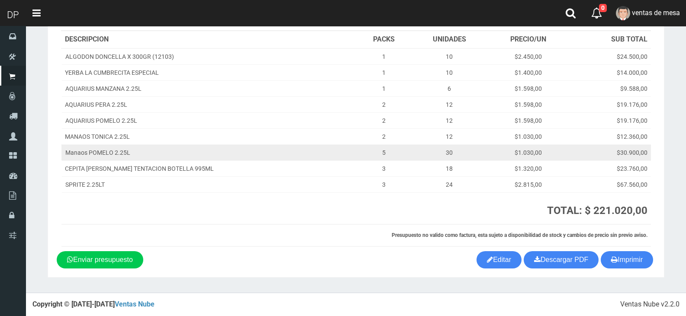
click at [536, 157] on td "$1.030,00" at bounding box center [527, 153] width 81 height 16
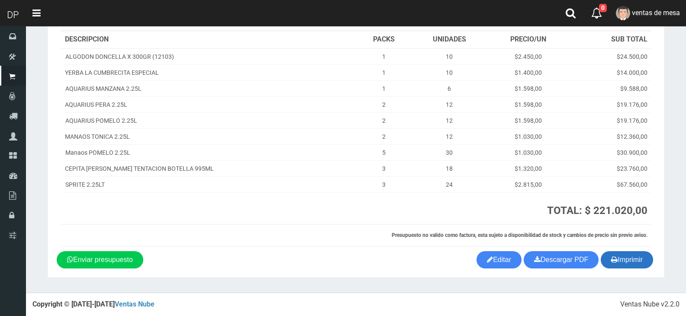
click at [631, 266] on button "Imprimir" at bounding box center [627, 259] width 52 height 17
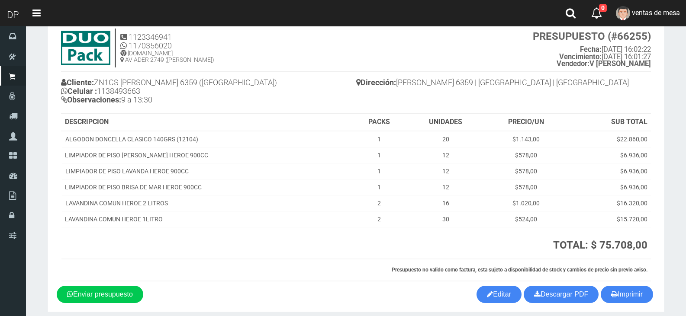
scroll to position [61, 0]
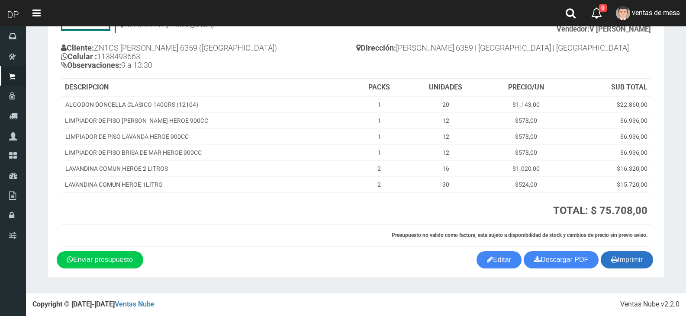
click at [613, 260] on icon "button" at bounding box center [614, 260] width 6 height 12
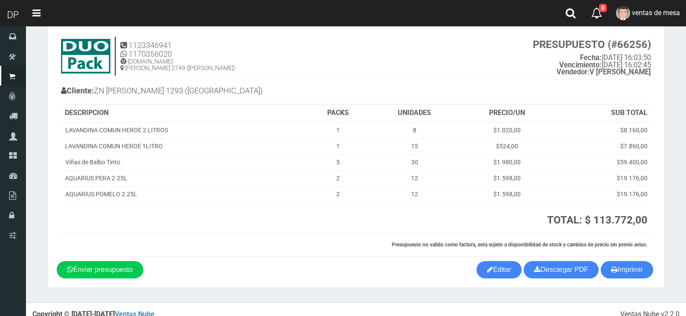
scroll to position [27, 0]
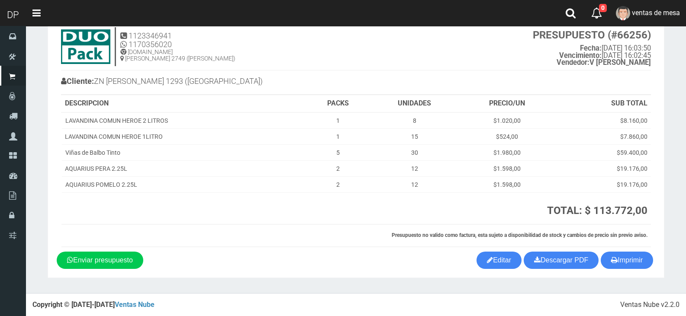
click at [617, 93] on div "Cliente: [PERSON_NAME] 1293 ([GEOGRAPHIC_DATA])" at bounding box center [356, 83] width 590 height 25
click at [619, 258] on button "Imprimir" at bounding box center [627, 260] width 52 height 17
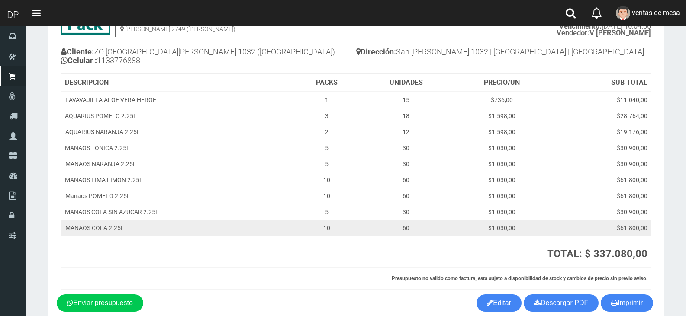
scroll to position [100, 0]
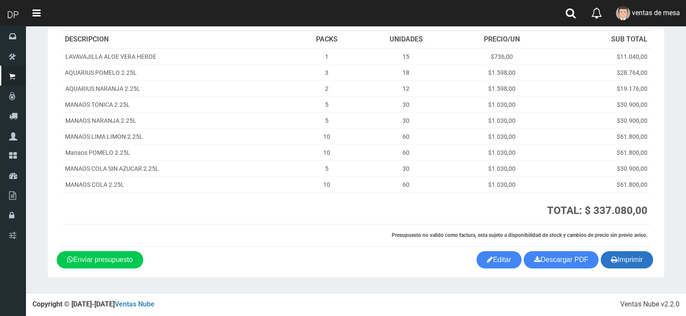
click at [626, 255] on button "Imprimir" at bounding box center [627, 259] width 52 height 17
click at [611, 255] on icon "button" at bounding box center [614, 260] width 6 height 12
click at [658, 262] on div "Imprimir Descargar PDF Enviar presupuesto Editar" at bounding box center [355, 259] width 611 height 17
click at [647, 262] on button "Imprimir" at bounding box center [627, 259] width 52 height 17
click at [625, 265] on button "Imprimir" at bounding box center [627, 259] width 52 height 17
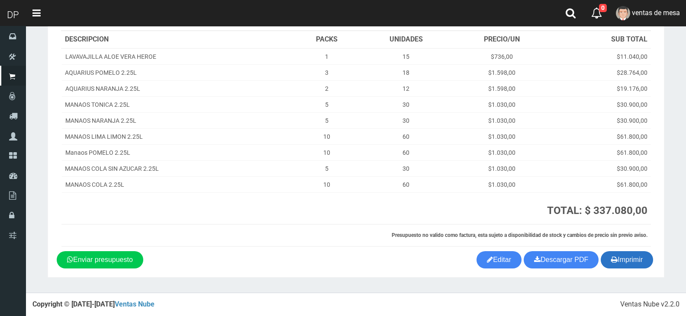
click at [626, 265] on button "Imprimir" at bounding box center [627, 259] width 52 height 17
click at [639, 254] on button "Imprimir" at bounding box center [627, 259] width 52 height 17
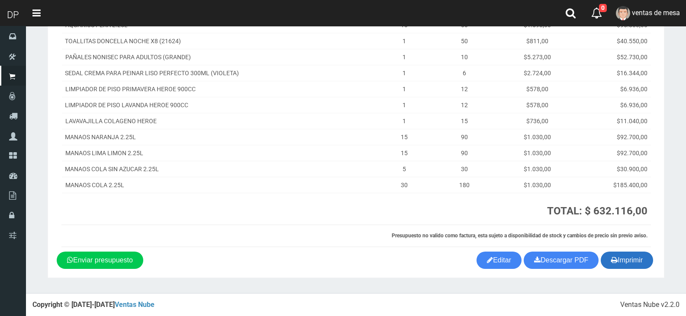
scroll to position [132, 0]
click at [639, 267] on button "Imprimir" at bounding box center [627, 259] width 52 height 17
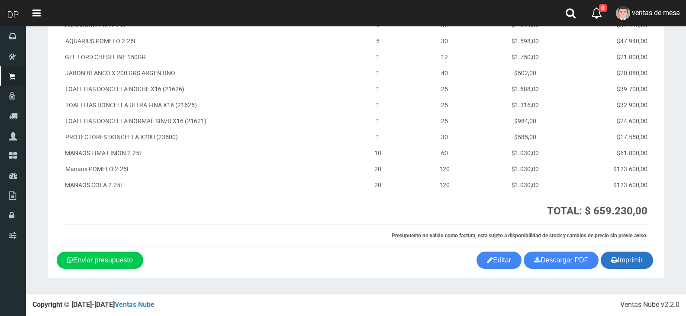
scroll to position [180, 0]
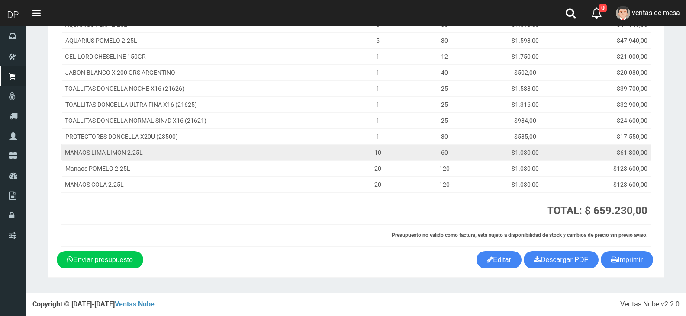
click at [544, 150] on td "$1.030,00" at bounding box center [524, 153] width 83 height 16
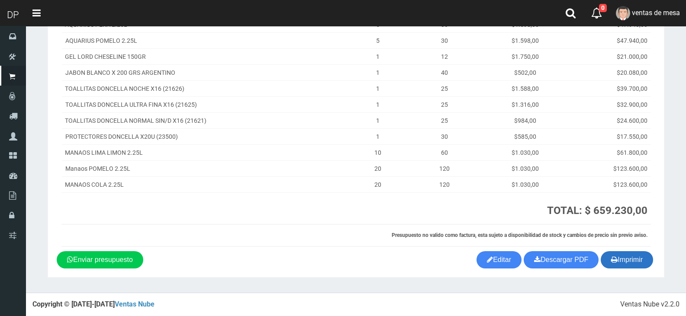
click at [609, 267] on button "Imprimir" at bounding box center [627, 259] width 52 height 17
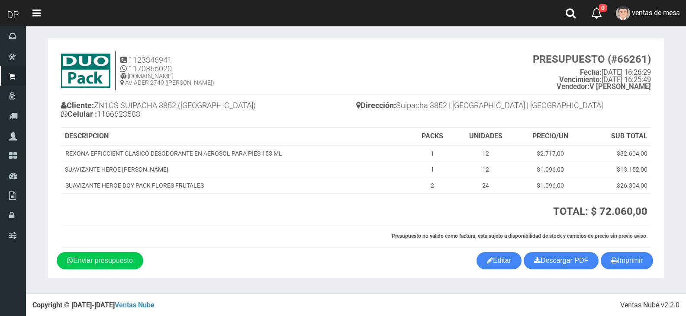
scroll to position [4, 0]
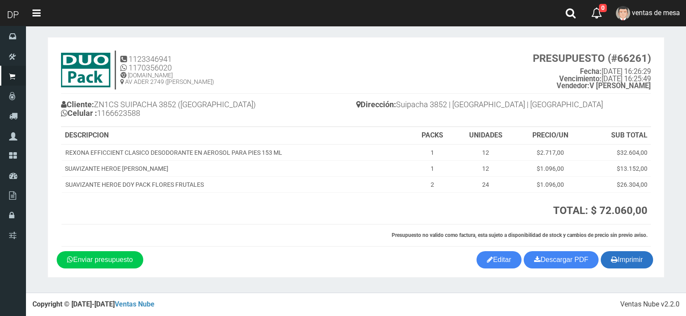
click at [644, 257] on button "Imprimir" at bounding box center [627, 259] width 52 height 17
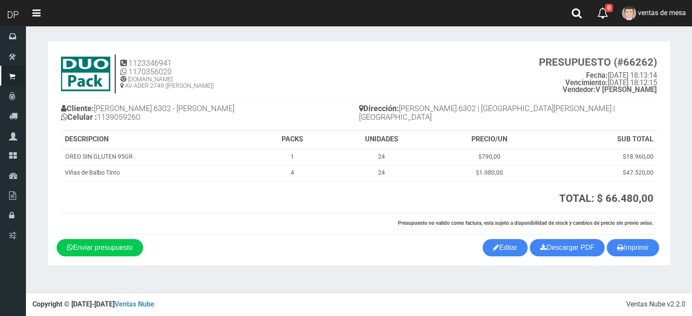
click at [631, 258] on section "1123346941 1170356020 WWW.DUOPACKS.COM.AR AV ADER 2749 (MUNRO) PRESUPUESTO (#66…" at bounding box center [359, 153] width 623 height 225
drag, startPoint x: 628, startPoint y: 116, endPoint x: 628, endPoint y: 127, distance: 10.8
click at [628, 116] on h4 "Dirección: Julio Besada 6302 | Villa Bosch | BUENOS AIRES" at bounding box center [508, 114] width 298 height 24
click at [635, 241] on button "Imprimir" at bounding box center [633, 247] width 52 height 17
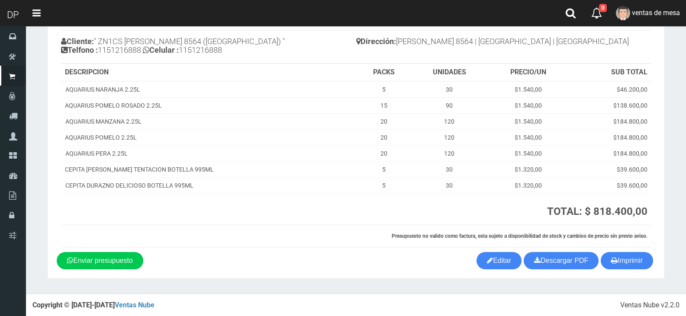
scroll to position [68, 0]
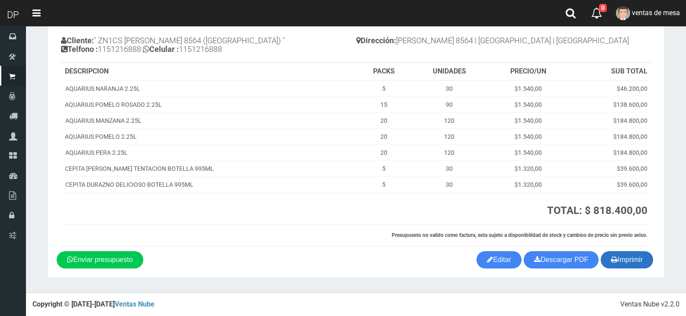
click at [640, 261] on button "Imprimir" at bounding box center [627, 259] width 52 height 17
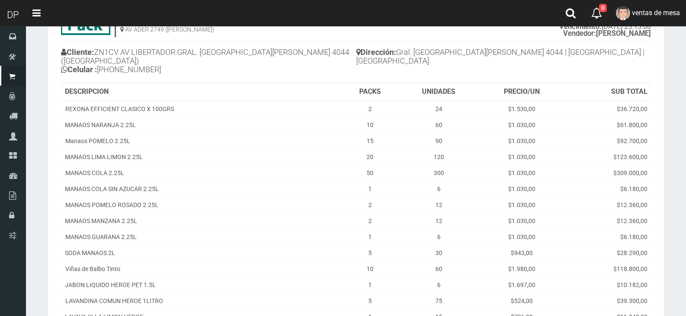
scroll to position [244, 0]
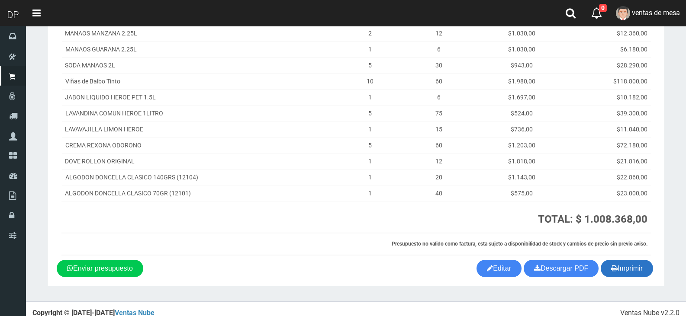
drag, startPoint x: 632, startPoint y: 249, endPoint x: 633, endPoint y: 256, distance: 7.5
click at [633, 254] on section "1123346941 1170356020 WWW.DUOPACKS.COM.AR AV ADER 2749 (MUNRO) PRESUPUESTO (#66…" at bounding box center [356, 41] width 617 height 489
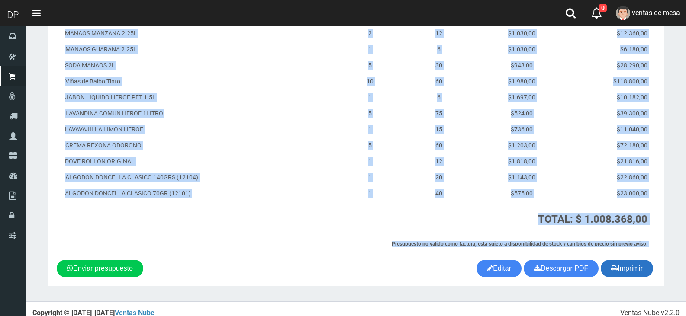
click at [633, 260] on button "Imprimir" at bounding box center [627, 268] width 52 height 17
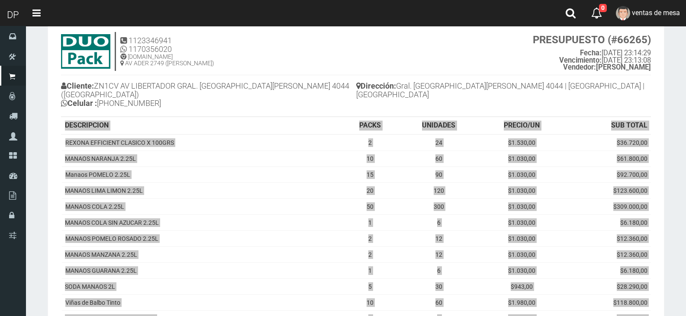
scroll to position [0, 0]
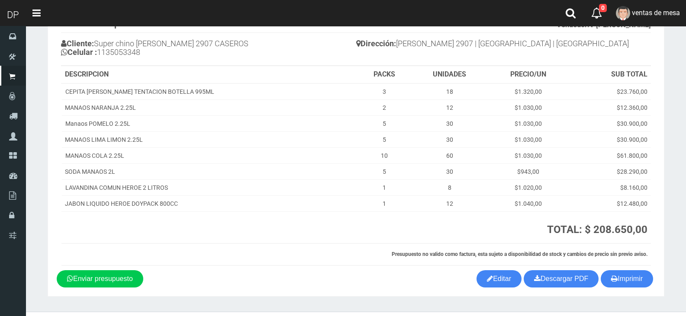
scroll to position [84, 0]
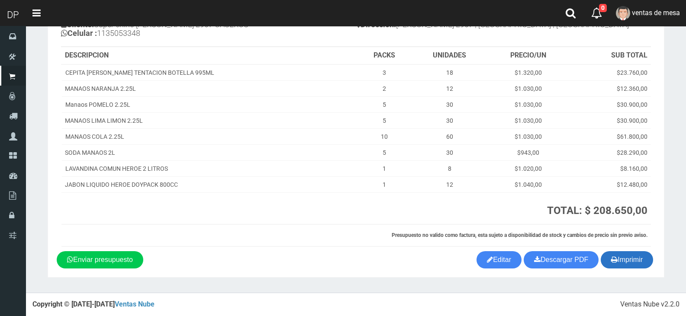
drag, startPoint x: 634, startPoint y: 251, endPoint x: 627, endPoint y: 253, distance: 7.6
click at [635, 254] on button "Imprimir" at bounding box center [627, 259] width 52 height 17
click at [617, 256] on button "Imprimir" at bounding box center [627, 259] width 52 height 17
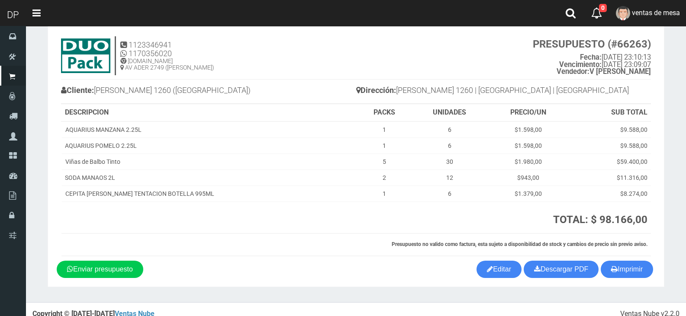
scroll to position [27, 0]
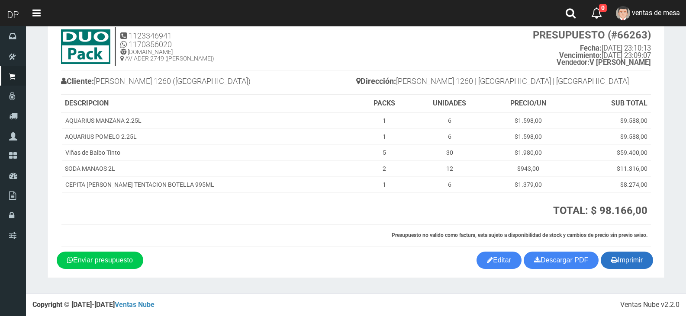
click at [620, 259] on button "Imprimir" at bounding box center [627, 260] width 52 height 17
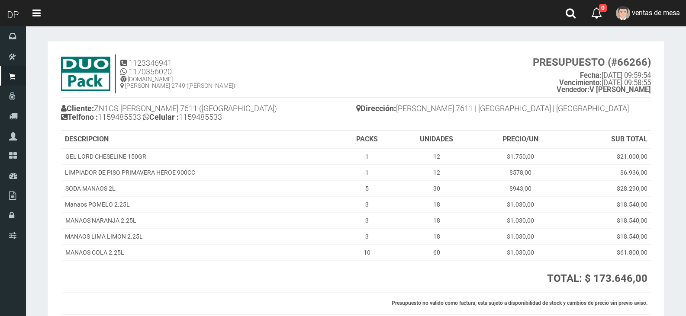
scroll to position [68, 0]
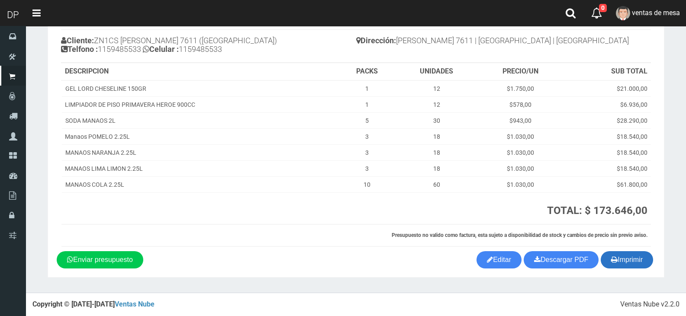
click at [639, 265] on button "Imprimir" at bounding box center [627, 259] width 52 height 17
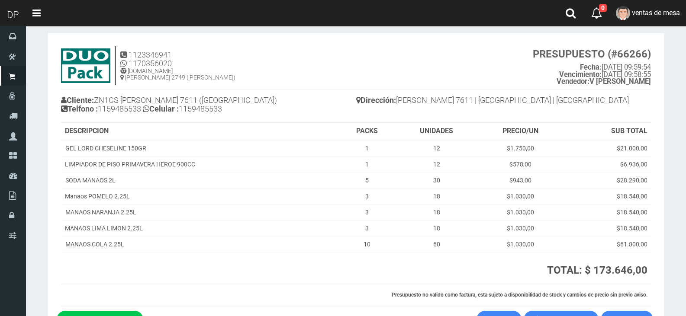
scroll to position [0, 0]
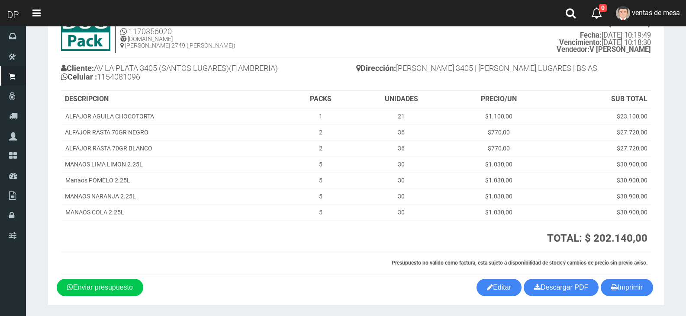
scroll to position [68, 0]
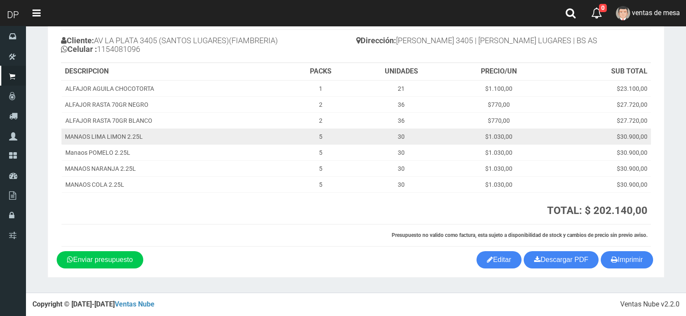
click at [593, 130] on td "$30.900,00" at bounding box center [600, 136] width 102 height 16
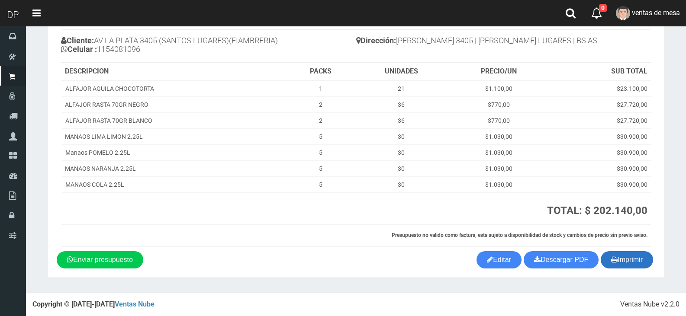
click at [615, 260] on icon "button" at bounding box center [614, 260] width 6 height 12
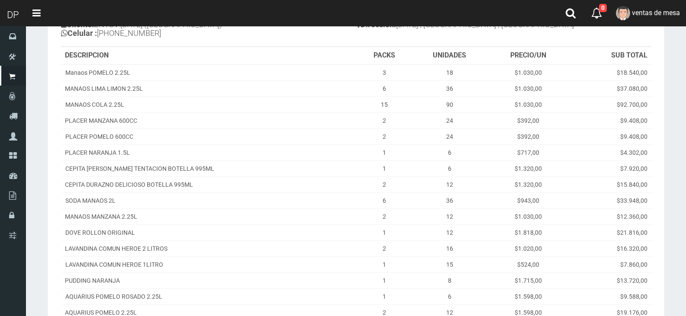
scroll to position [244, 0]
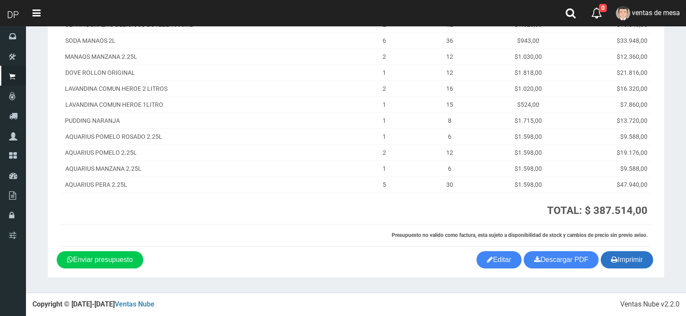
click at [634, 264] on button "Imprimir" at bounding box center [627, 259] width 52 height 17
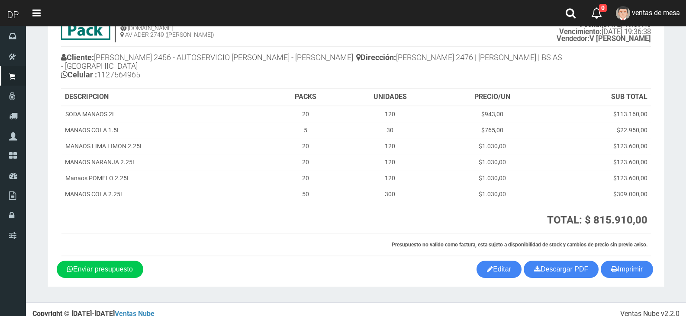
scroll to position [61, 0]
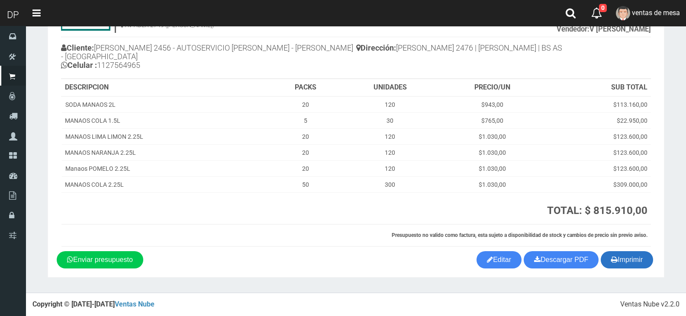
click at [628, 268] on button "Imprimir" at bounding box center [627, 259] width 52 height 17
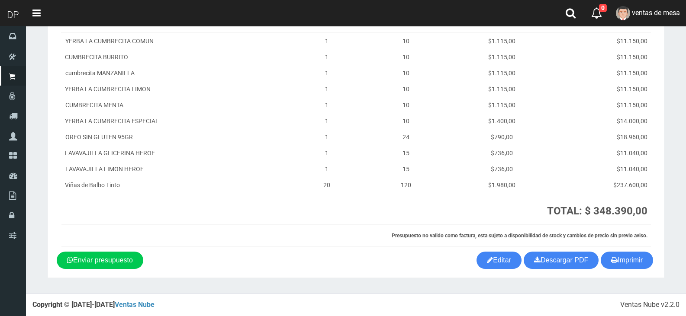
scroll to position [125, 0]
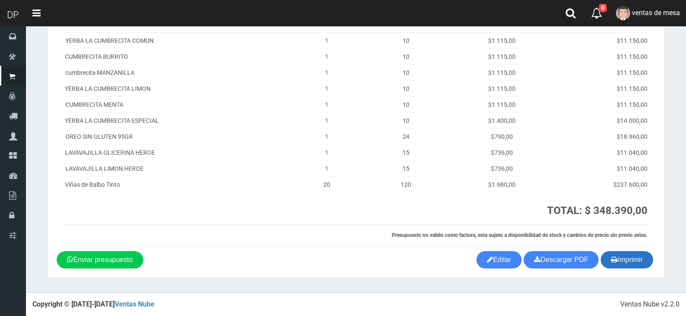
click at [612, 260] on icon "button" at bounding box center [614, 260] width 6 height 12
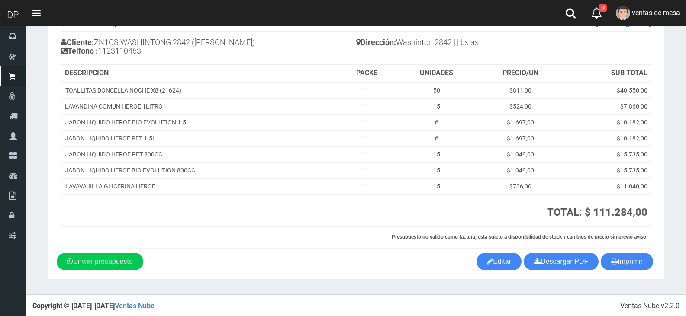
scroll to position [68, 0]
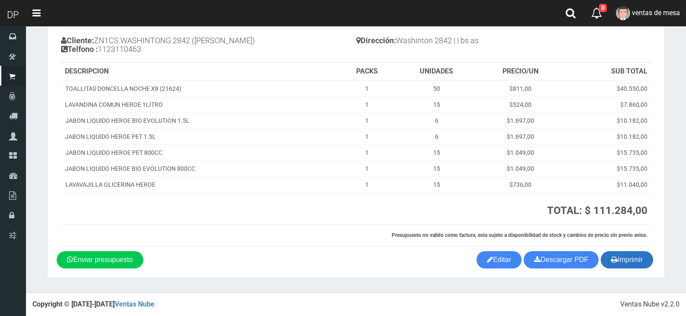
click at [614, 258] on icon "button" at bounding box center [614, 260] width 6 height 12
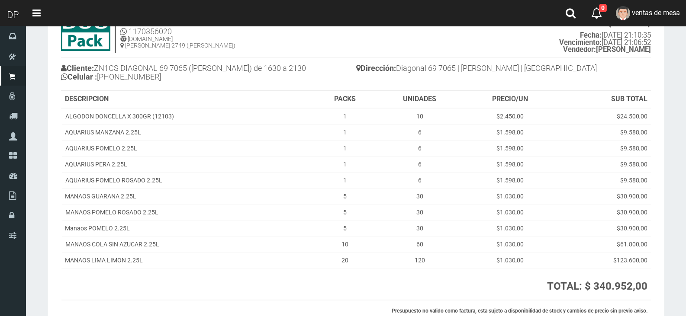
scroll to position [116, 0]
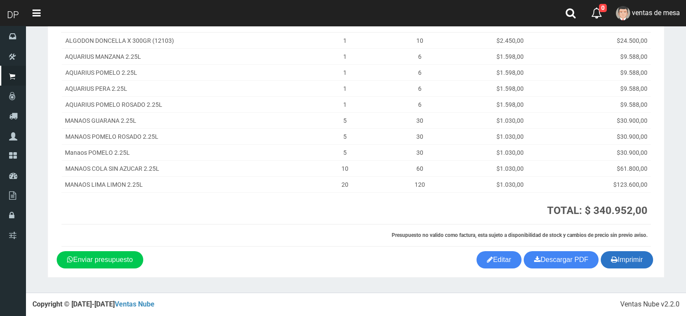
click at [619, 260] on button "Imprimir" at bounding box center [627, 259] width 52 height 17
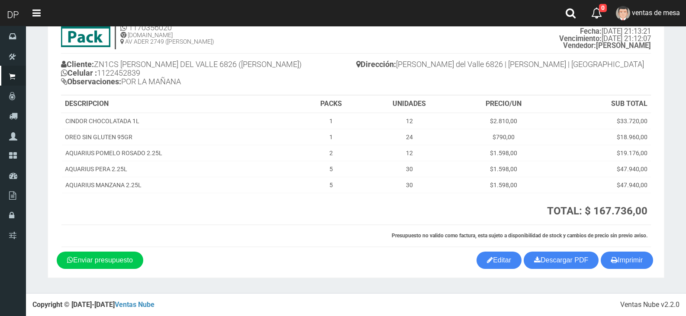
scroll to position [45, 0]
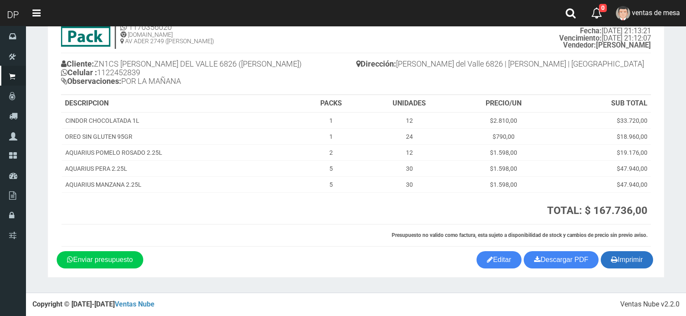
click at [614, 261] on icon "button" at bounding box center [614, 260] width 6 height 12
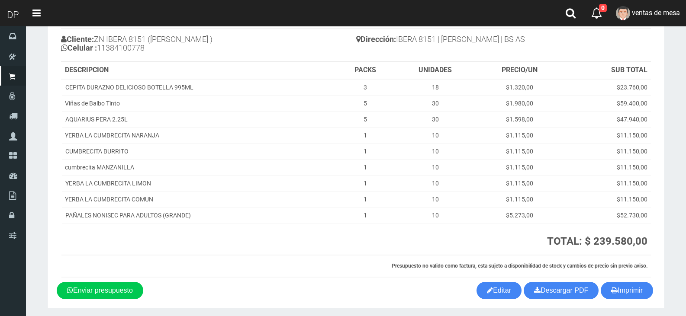
scroll to position [100, 0]
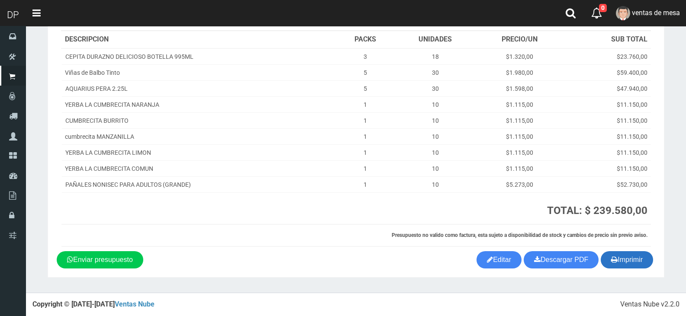
click at [635, 255] on button "Imprimir" at bounding box center [627, 259] width 52 height 17
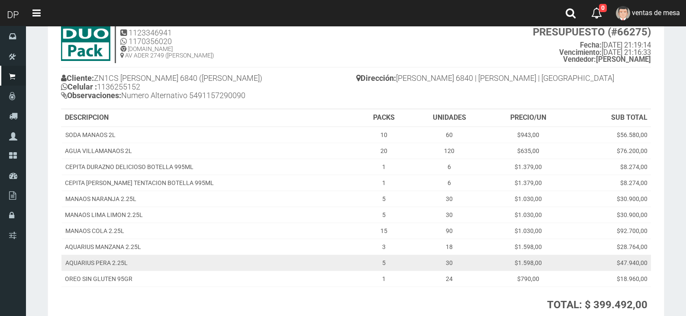
scroll to position [125, 0]
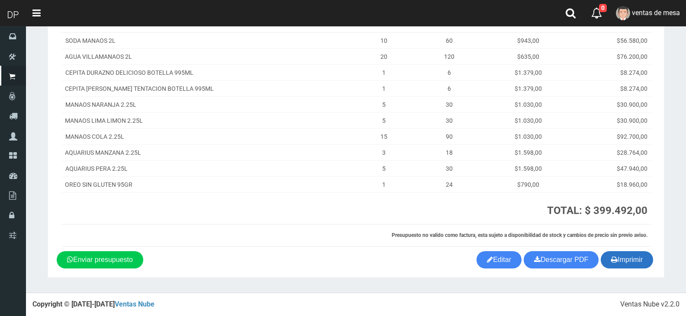
click at [630, 257] on button "Imprimir" at bounding box center [627, 259] width 52 height 17
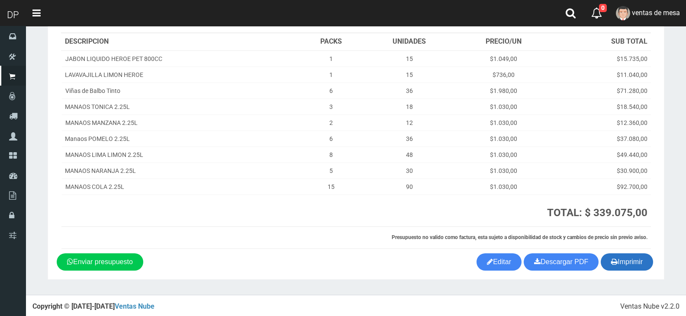
scroll to position [100, 0]
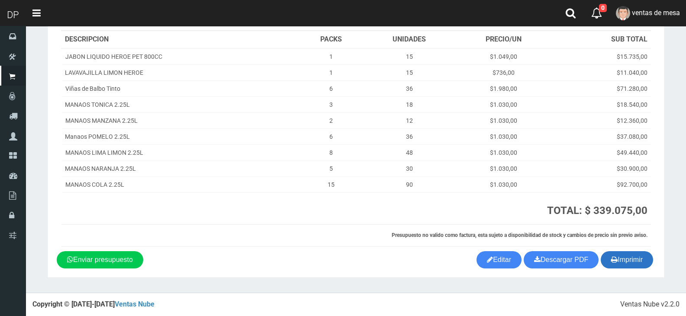
click at [626, 257] on button "Imprimir" at bounding box center [627, 259] width 52 height 17
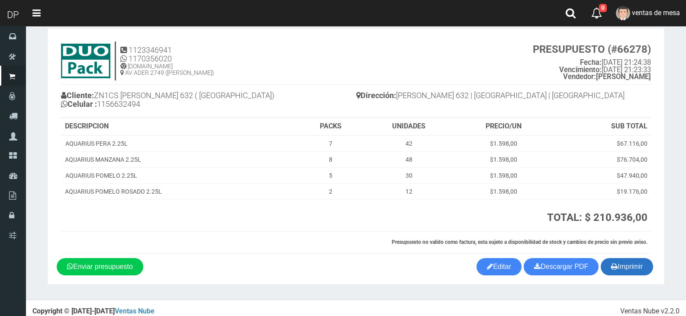
scroll to position [20, 0]
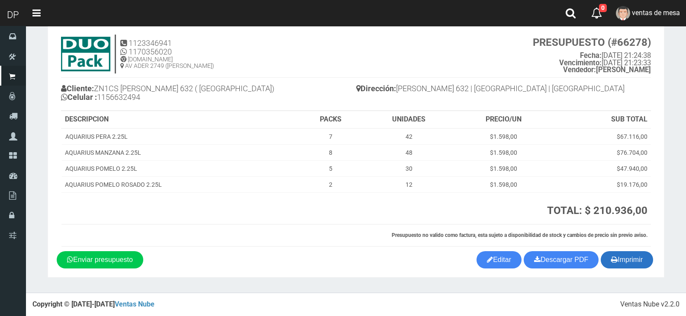
click at [636, 259] on button "Imprimir" at bounding box center [627, 259] width 52 height 17
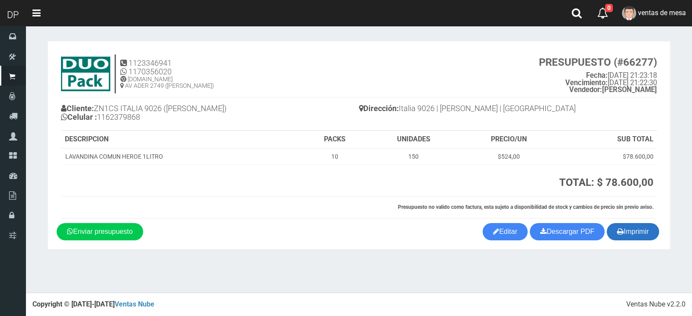
click at [623, 235] on button "Imprimir" at bounding box center [633, 231] width 52 height 17
